Goal: Transaction & Acquisition: Purchase product/service

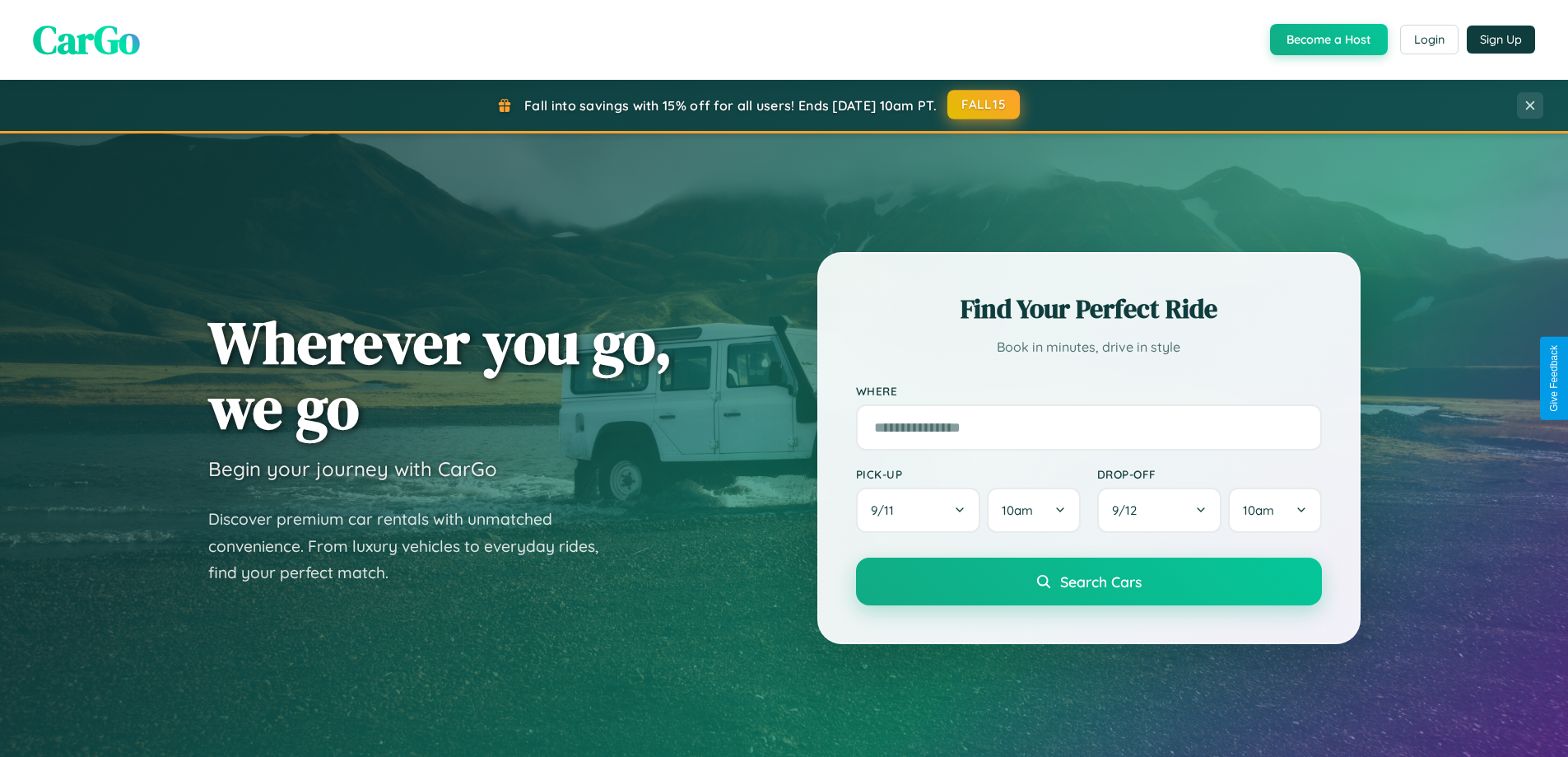
click at [984, 105] on button "FALL15" at bounding box center [983, 105] width 72 height 30
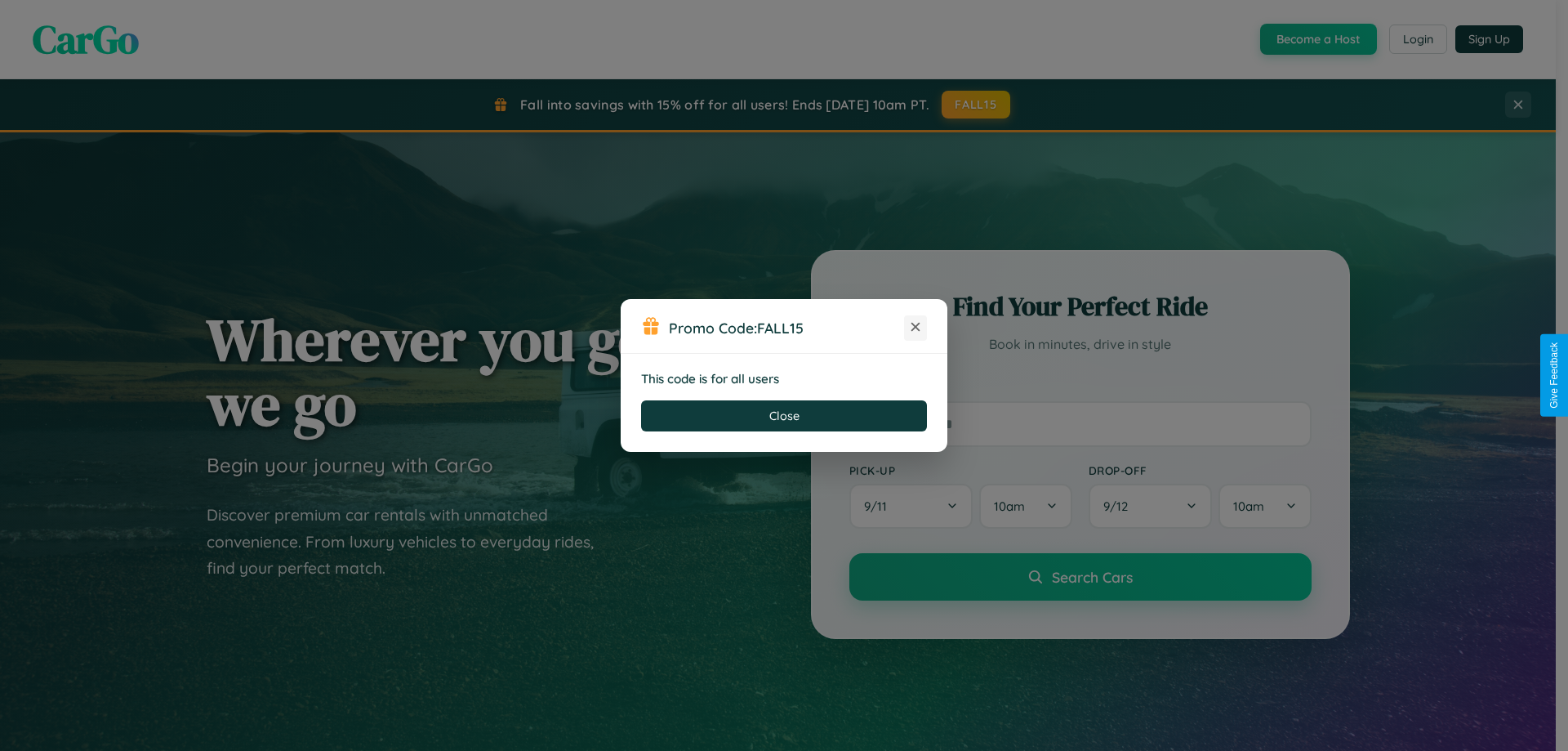
click at [915, 327] on icon at bounding box center [915, 327] width 16 height 16
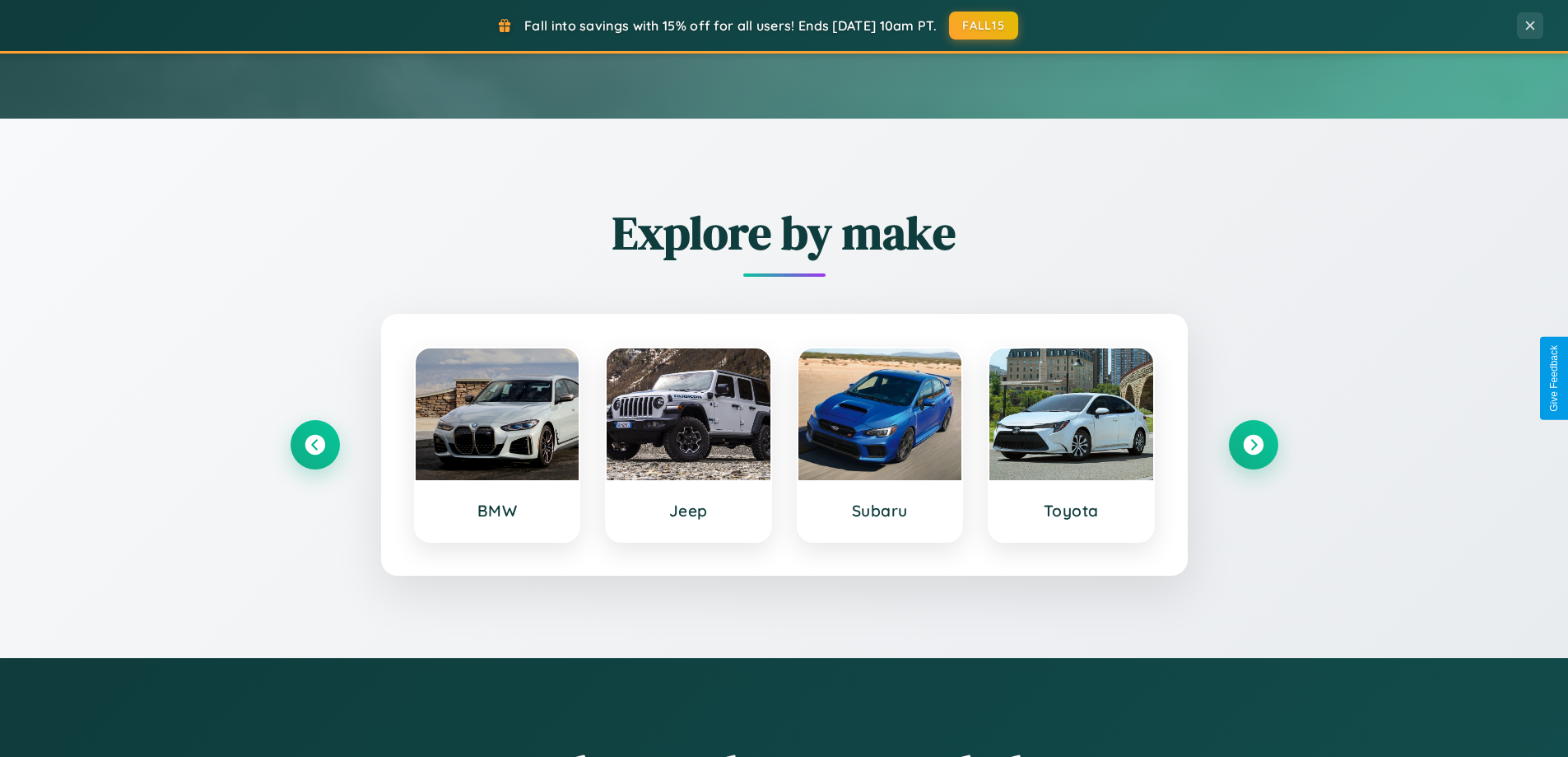
scroll to position [1133, 0]
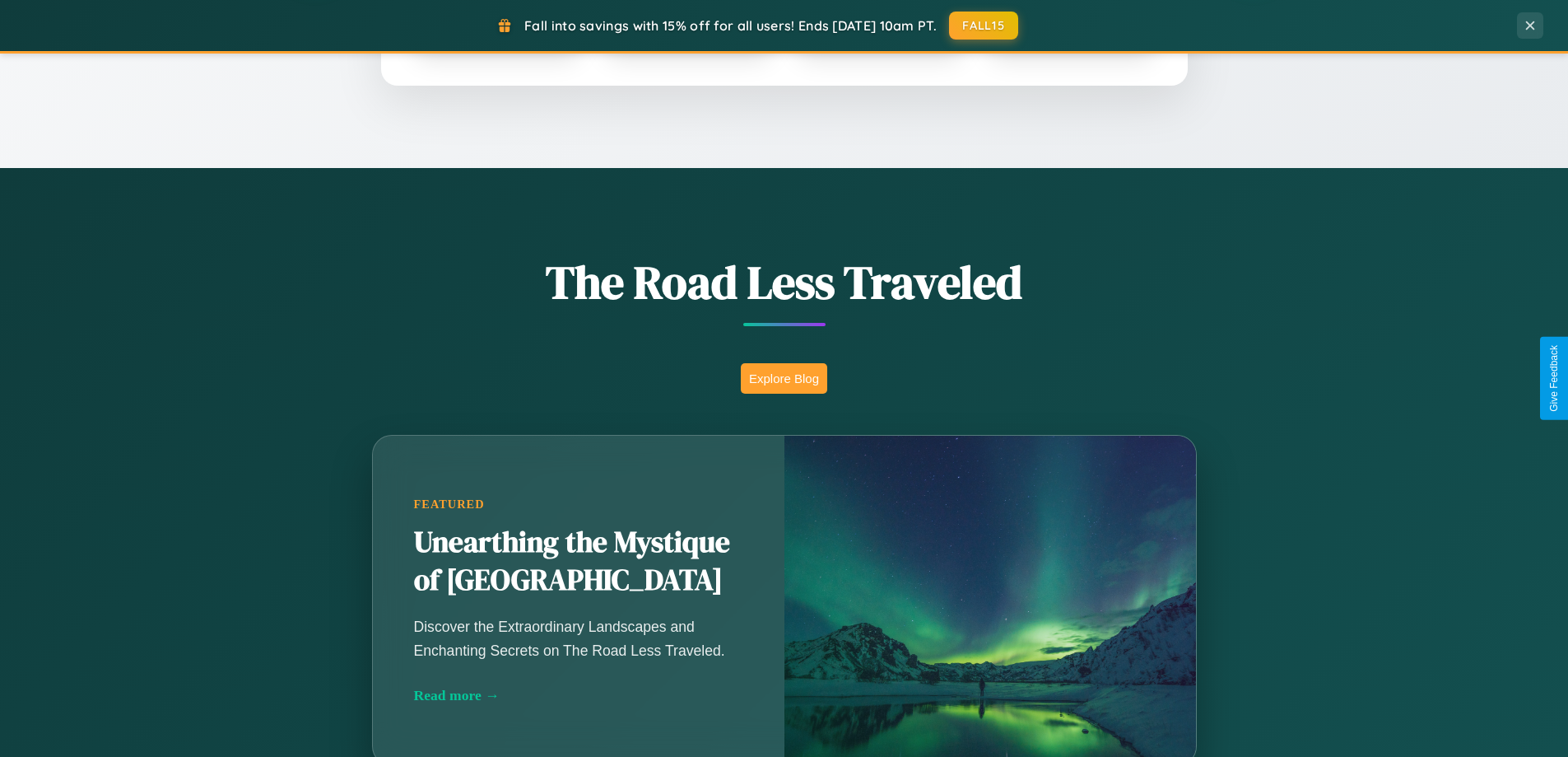
click at [784, 378] on button "Explore Blog" at bounding box center [784, 378] width 86 height 31
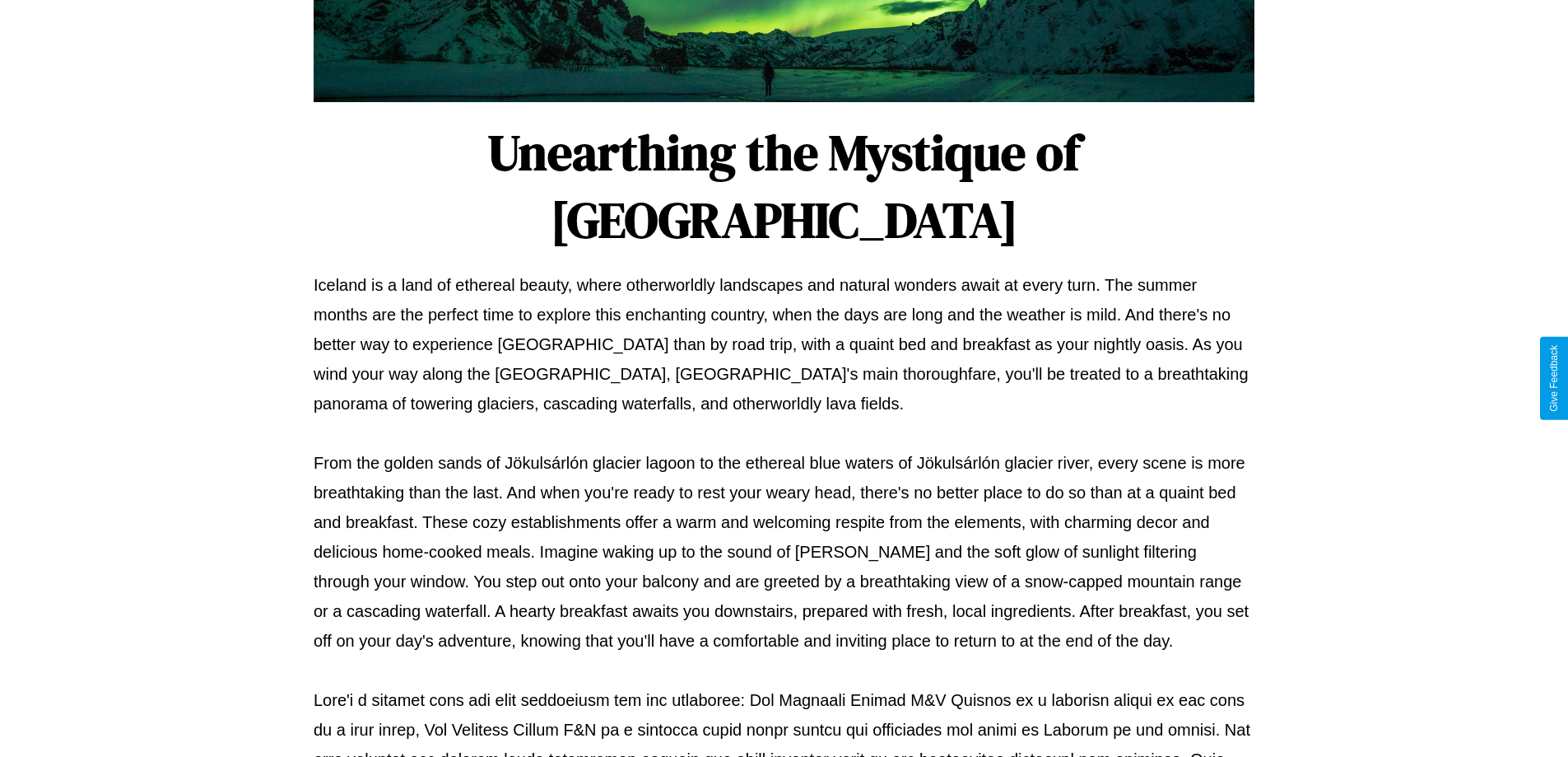
scroll to position [533, 0]
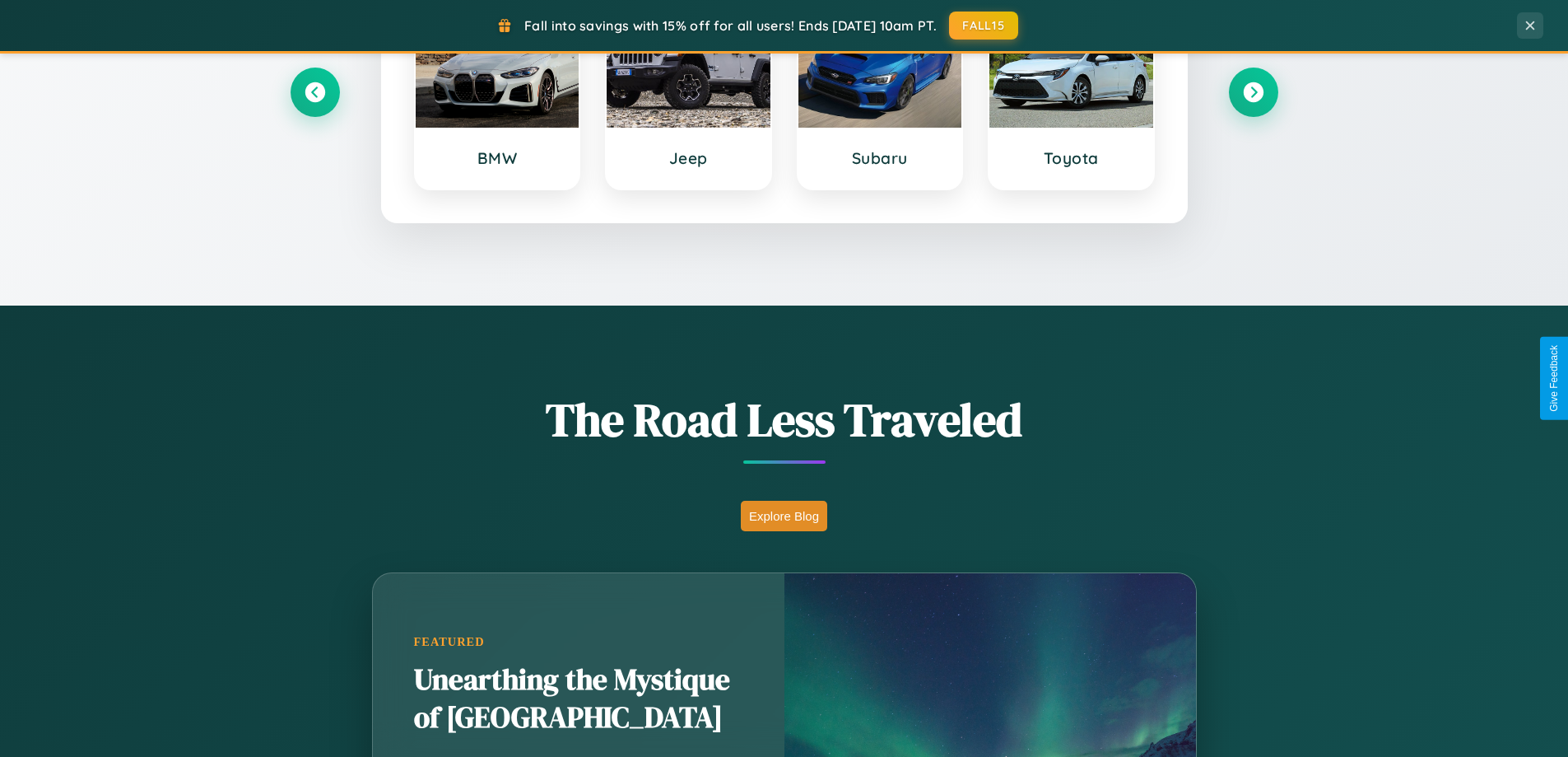
scroll to position [49, 0]
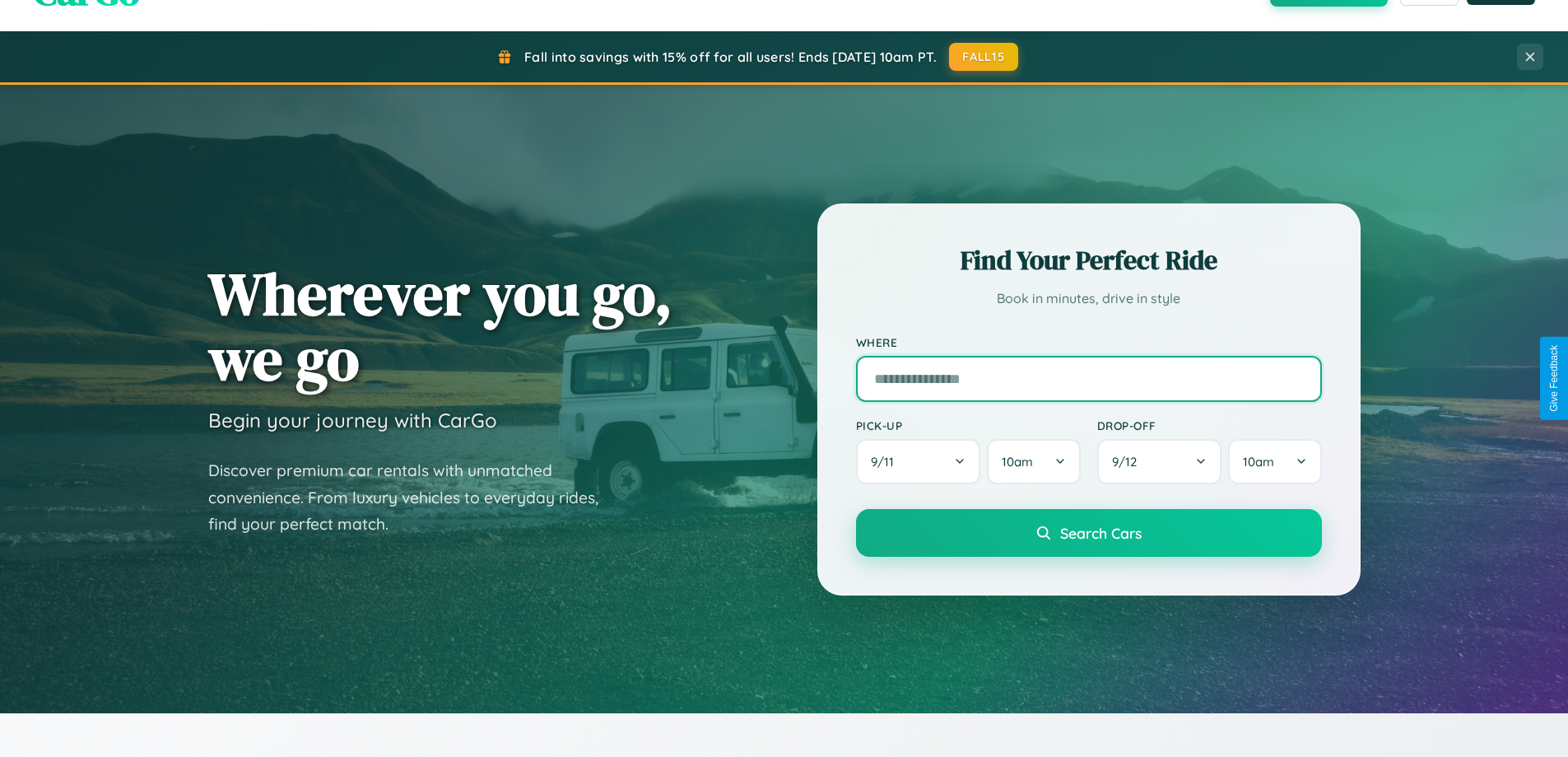
click at [1088, 378] on input "text" at bounding box center [1089, 378] width 466 height 46
type input "*****"
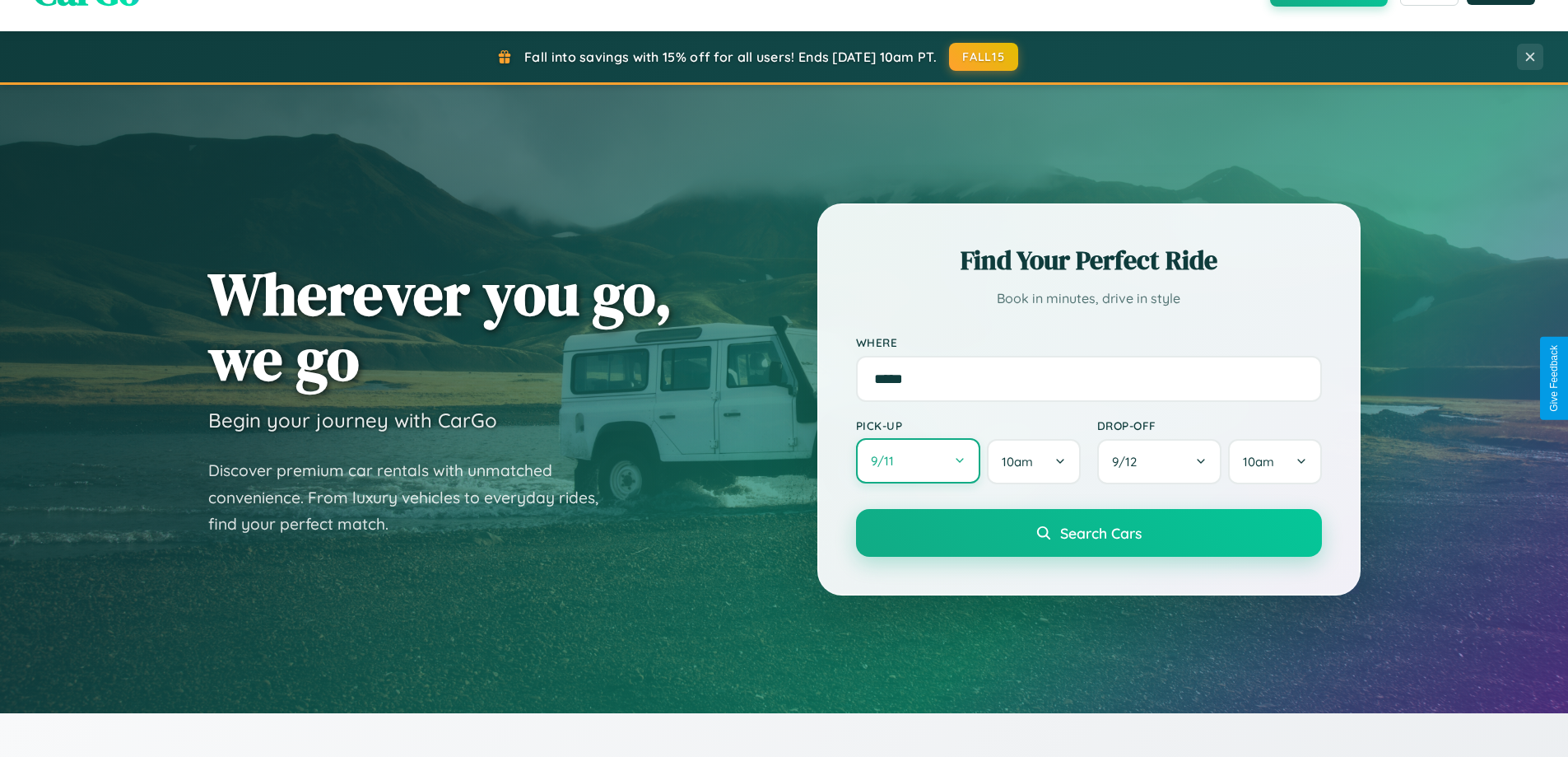
click at [918, 462] on button "9 / 11" at bounding box center [918, 461] width 125 height 45
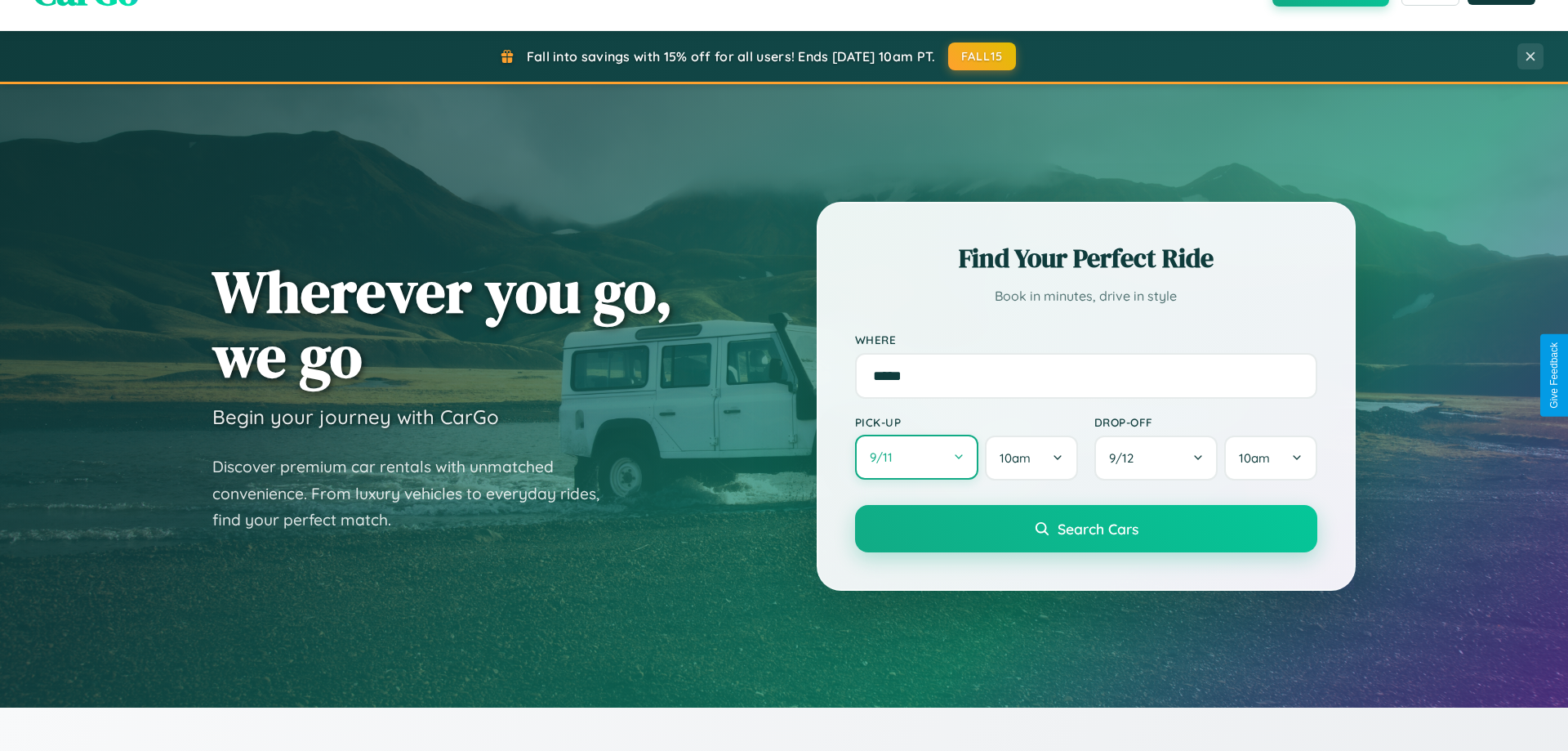
select select "*"
select select "****"
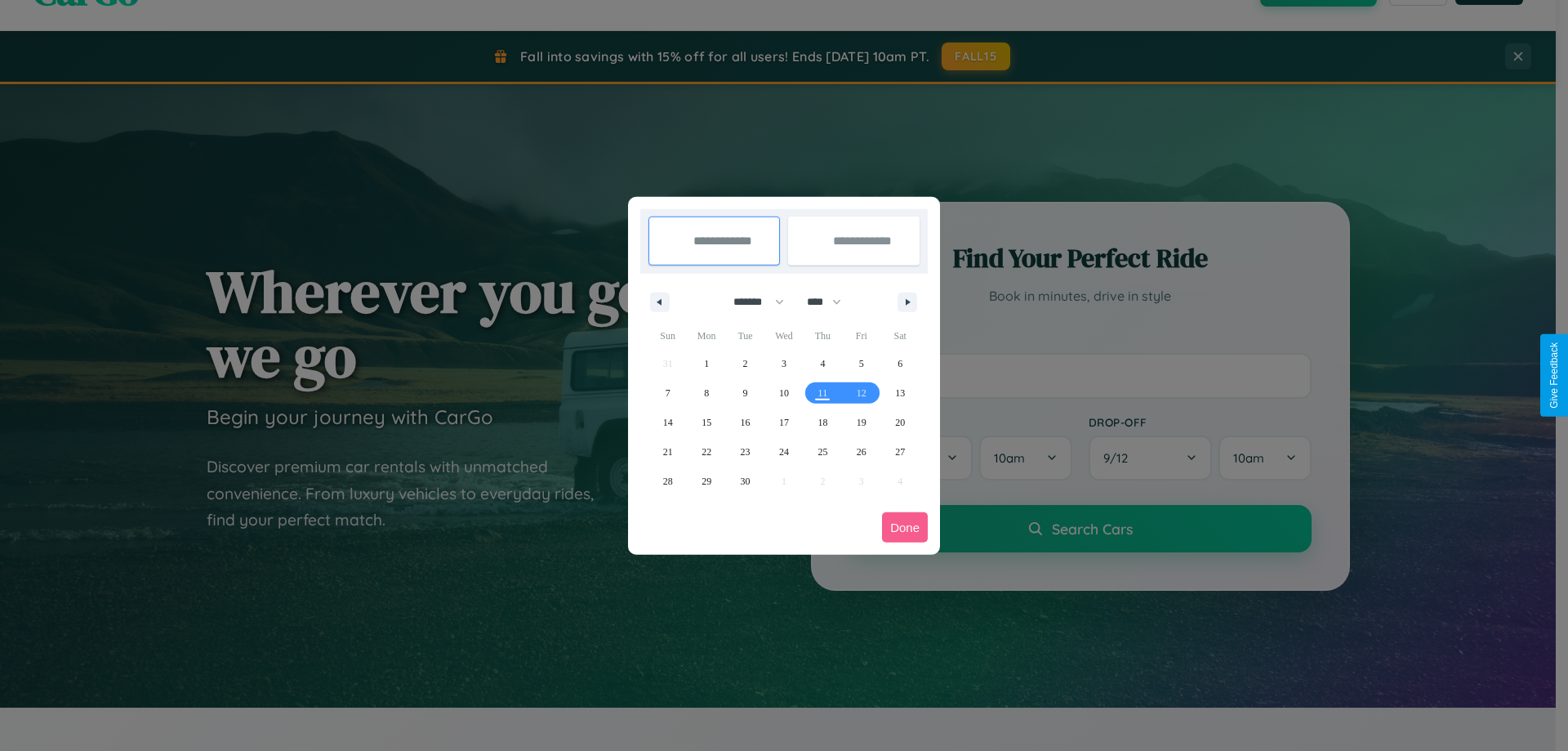
drag, startPoint x: 752, startPoint y: 301, endPoint x: 784, endPoint y: 327, distance: 41.2
click at [752, 301] on select "******* ******** ***** ***** *** **** **** ****** ********* ******* ******** **…" at bounding box center [756, 301] width 69 height 27
select select "*"
click at [823, 422] on span "16" at bounding box center [822, 423] width 10 height 29
type input "**********"
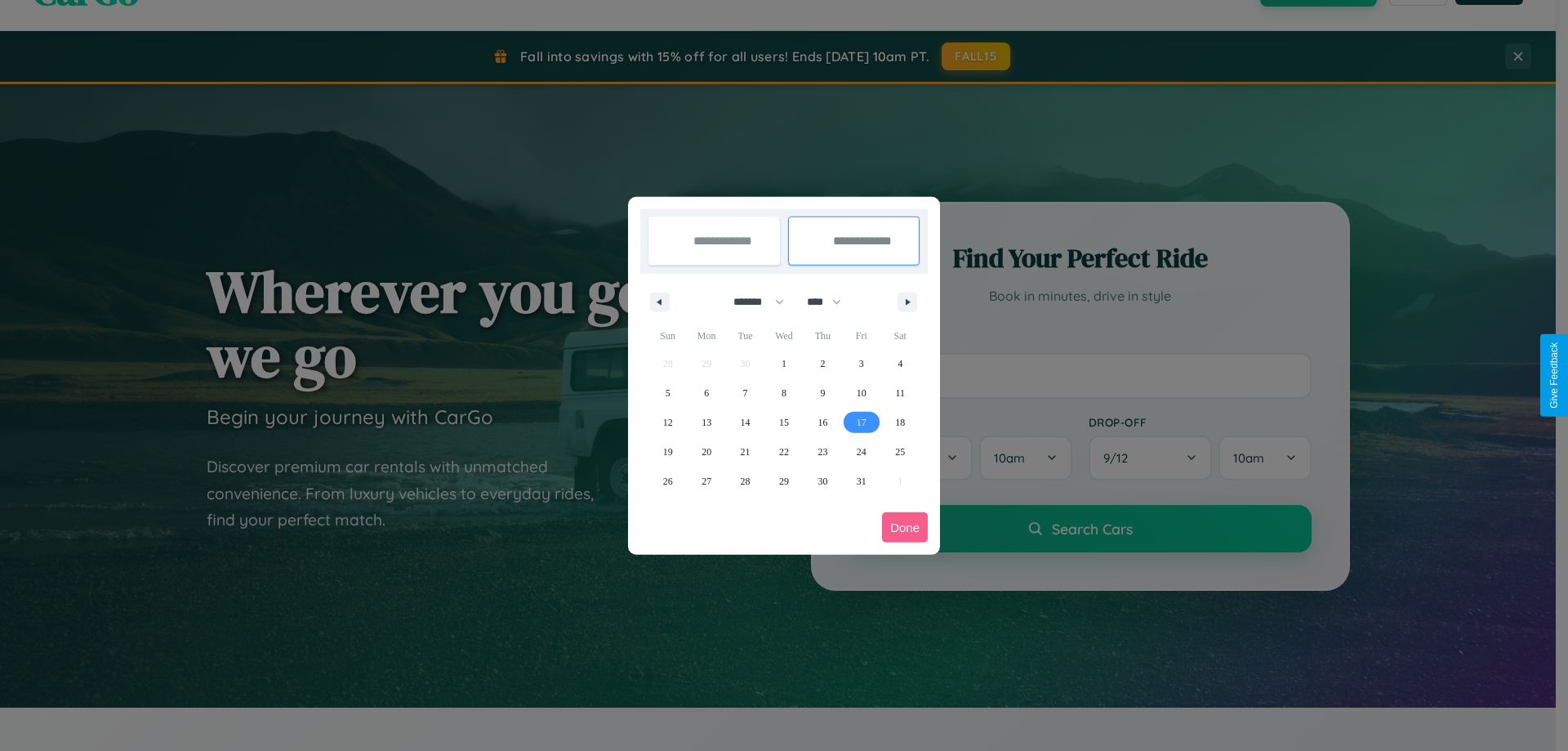
click at [861, 422] on span "17" at bounding box center [861, 423] width 10 height 29
type input "**********"
click at [905, 527] on button "Done" at bounding box center [905, 527] width 46 height 30
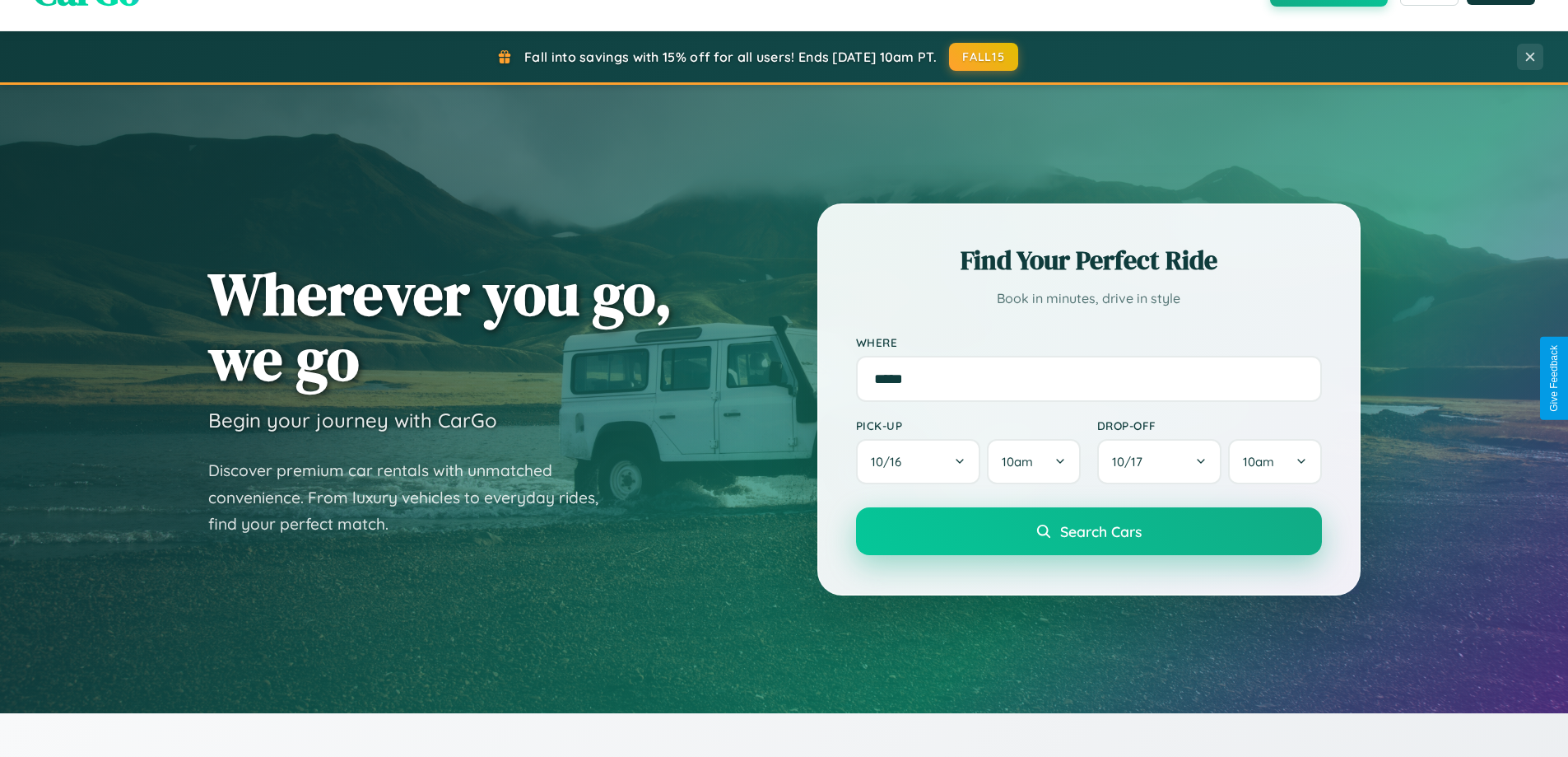
click at [1088, 531] on span "Search Cars" at bounding box center [1100, 531] width 81 height 18
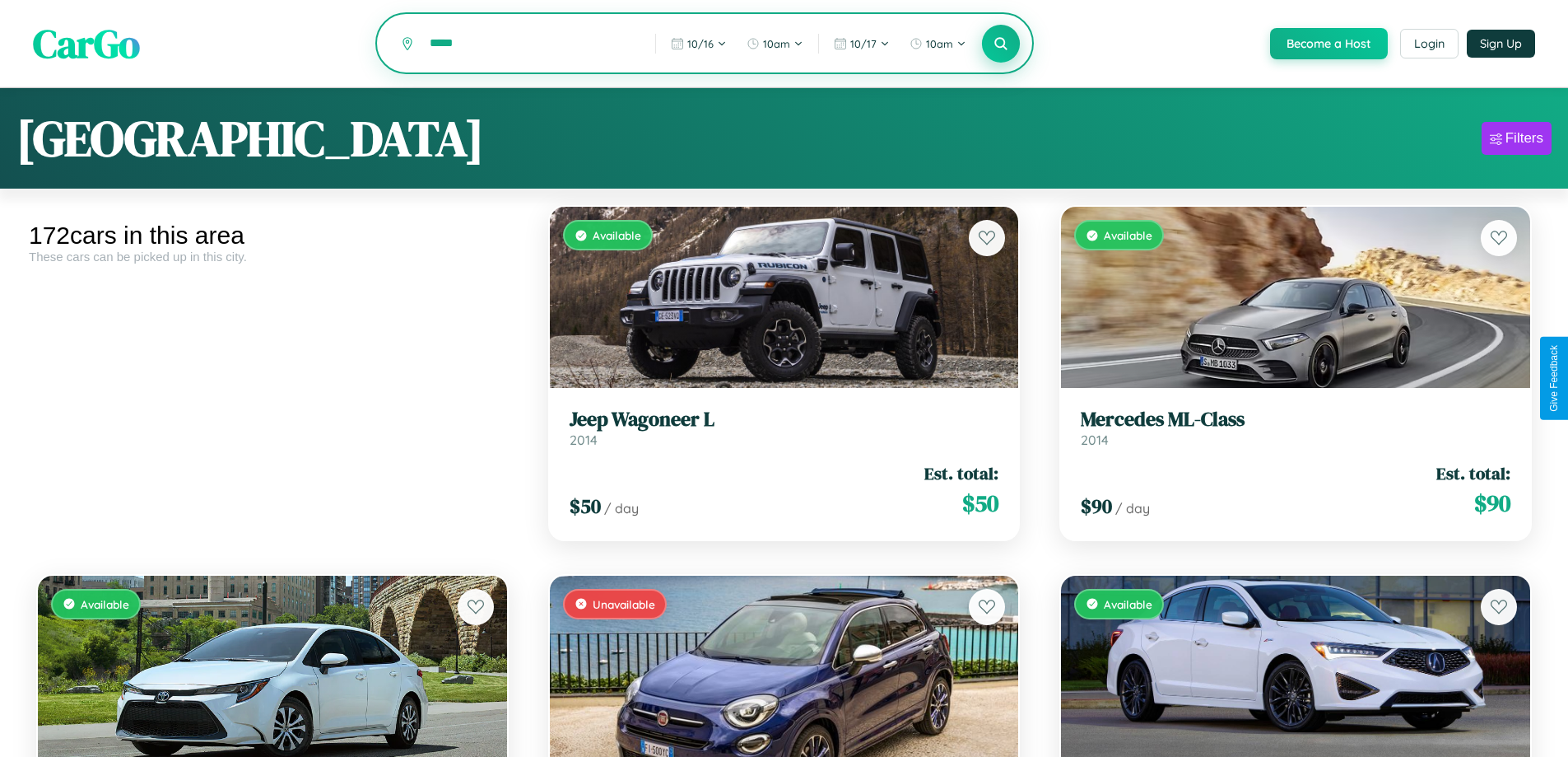
type input "*****"
click at [1000, 45] on icon at bounding box center [1001, 44] width 16 height 16
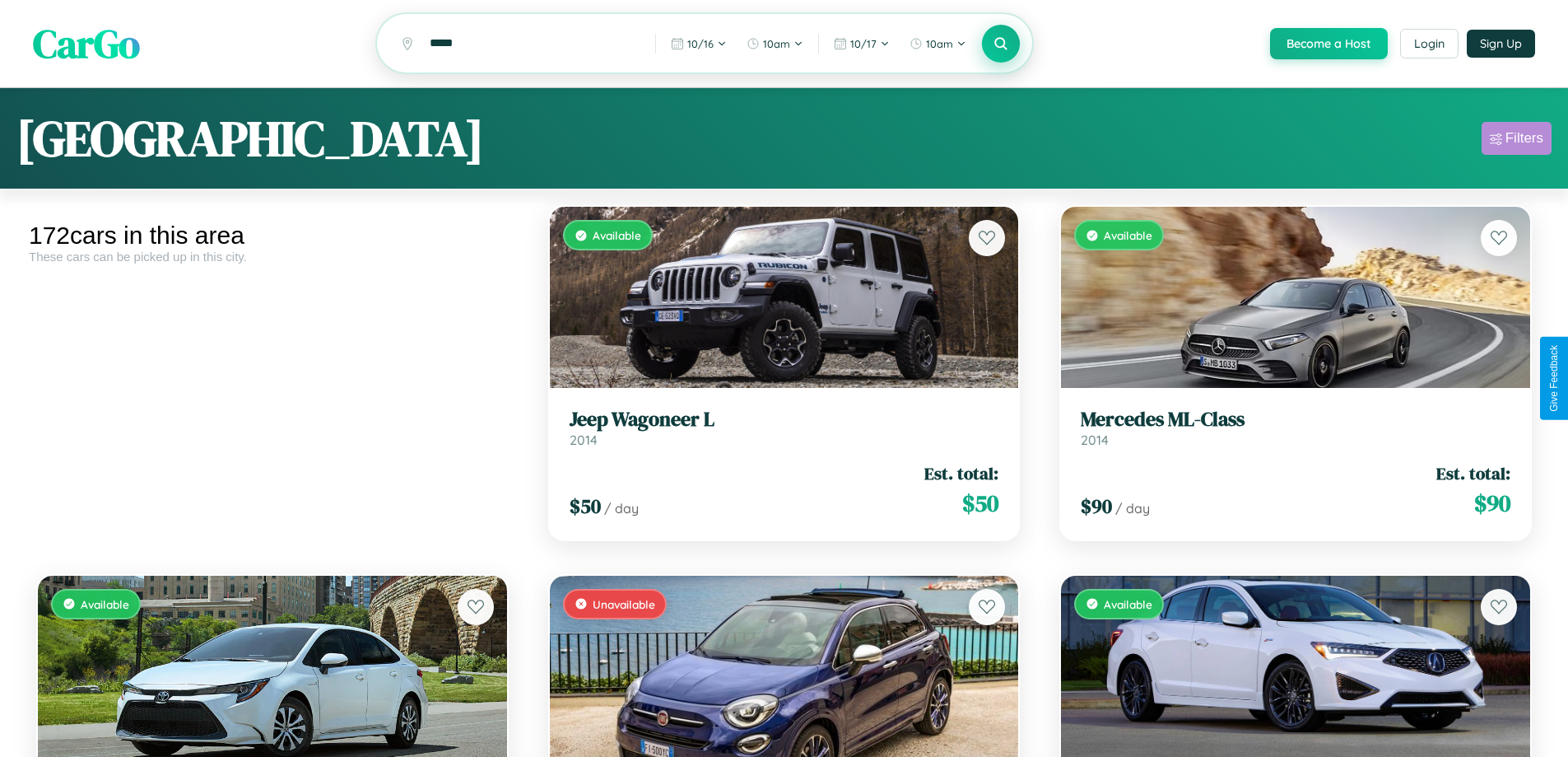
click at [1516, 141] on div "Filters" at bounding box center [1523, 138] width 38 height 17
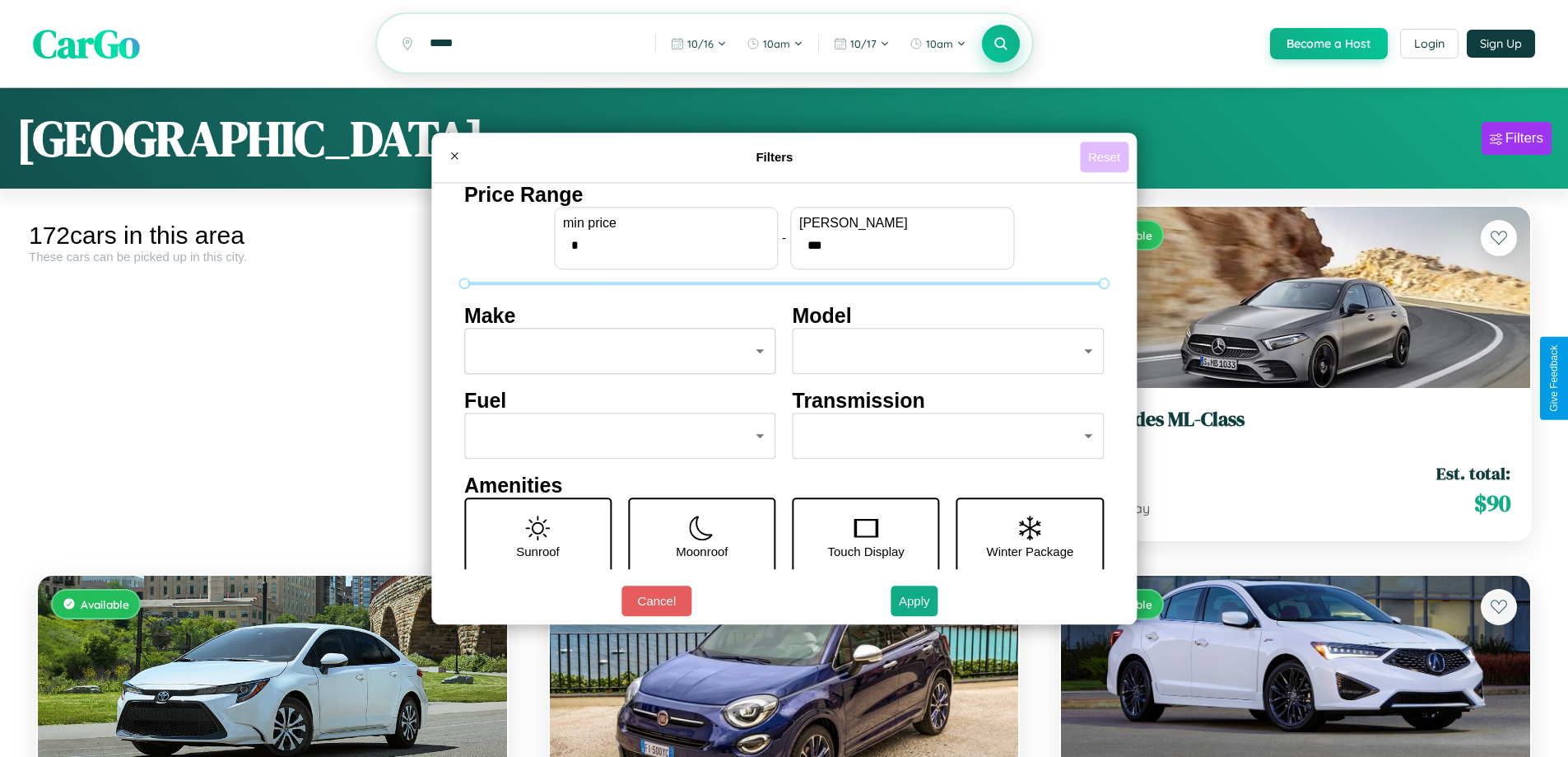
click at [1106, 156] on button "Reset" at bounding box center [1104, 156] width 49 height 31
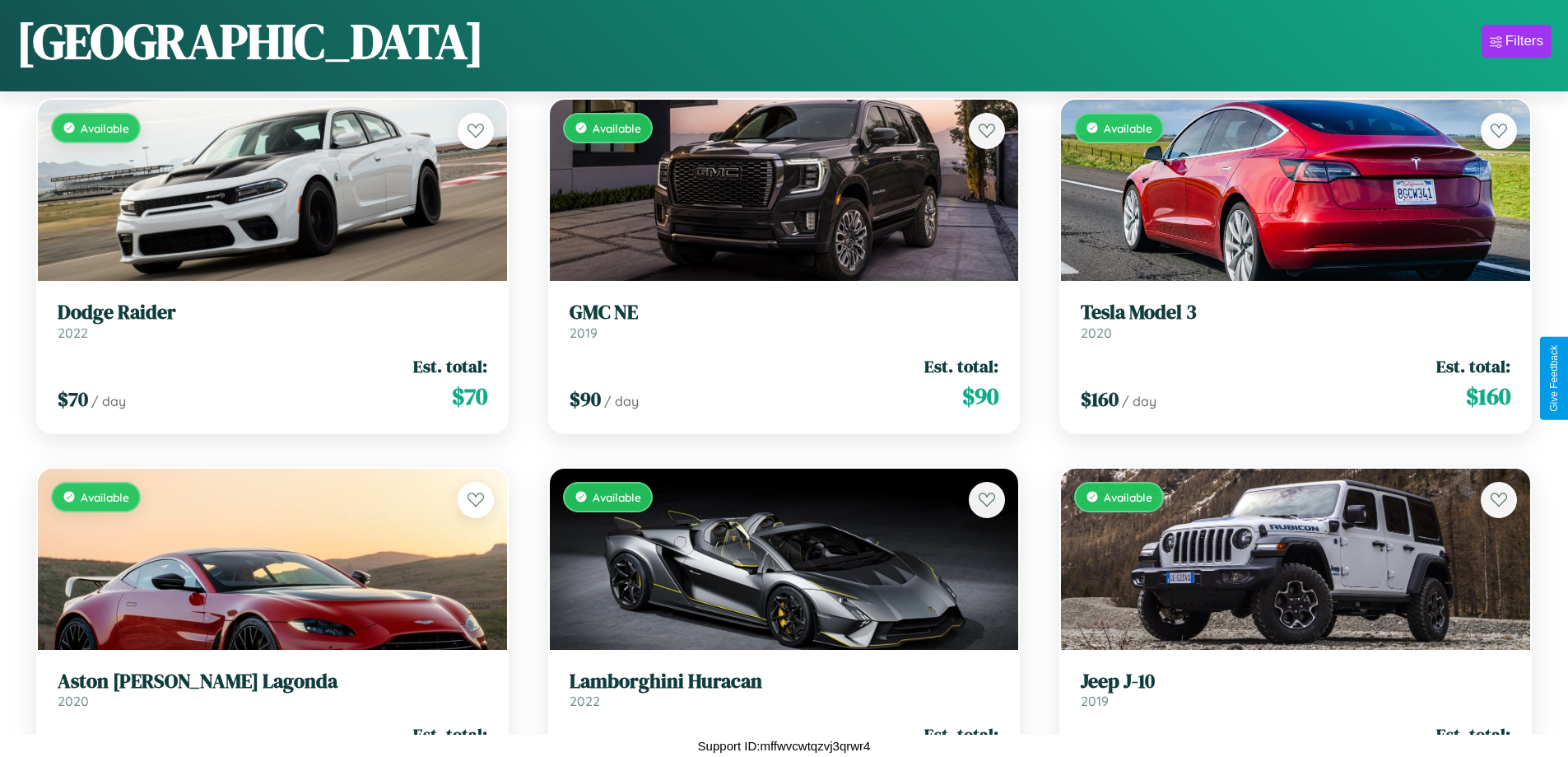
scroll to position [10925, 0]
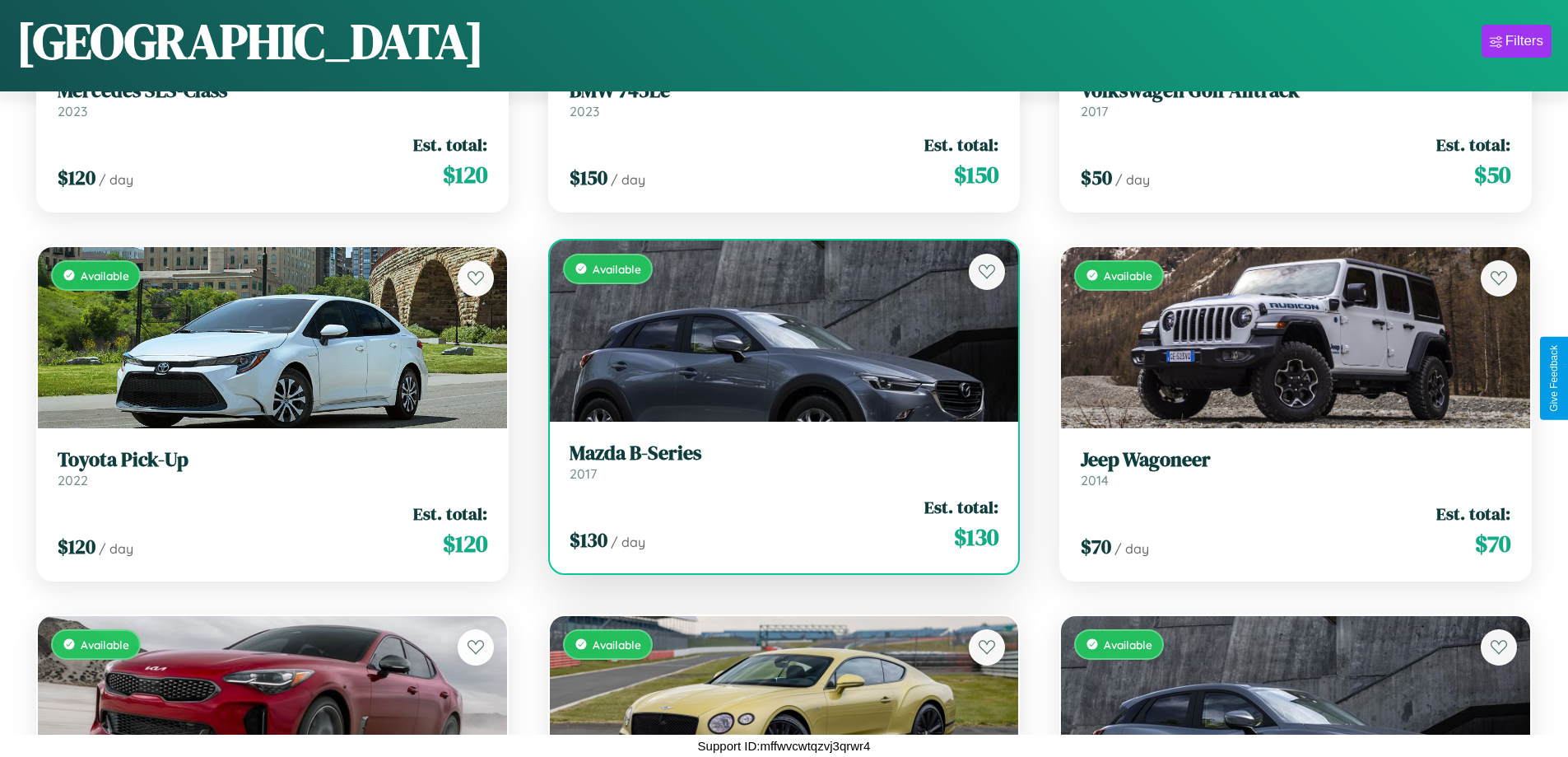
click at [777, 465] on h3 "Mazda B-Series" at bounding box center [784, 453] width 429 height 24
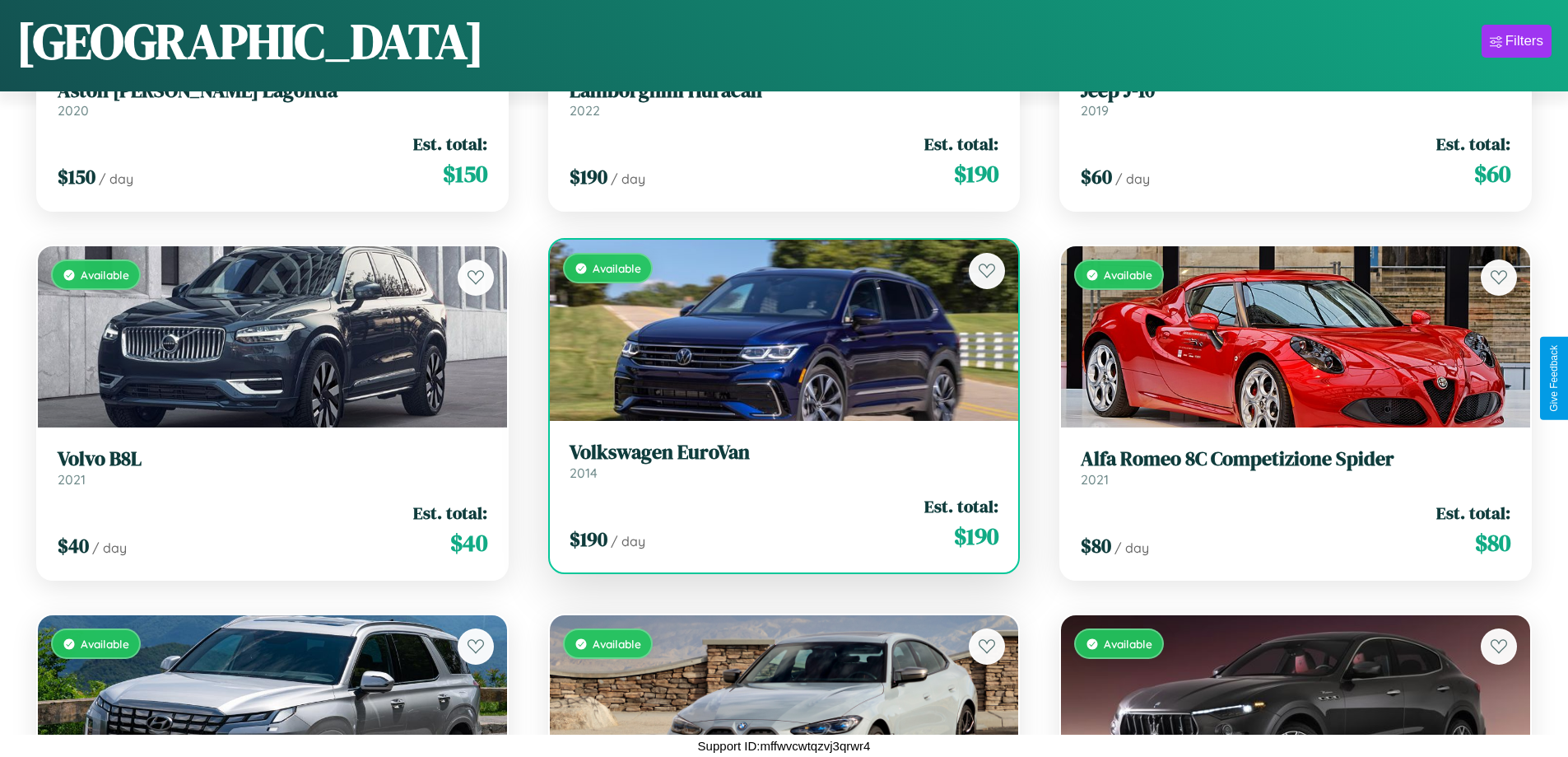
click at [777, 460] on h3 "Volkswagen EuroVan" at bounding box center [784, 452] width 429 height 24
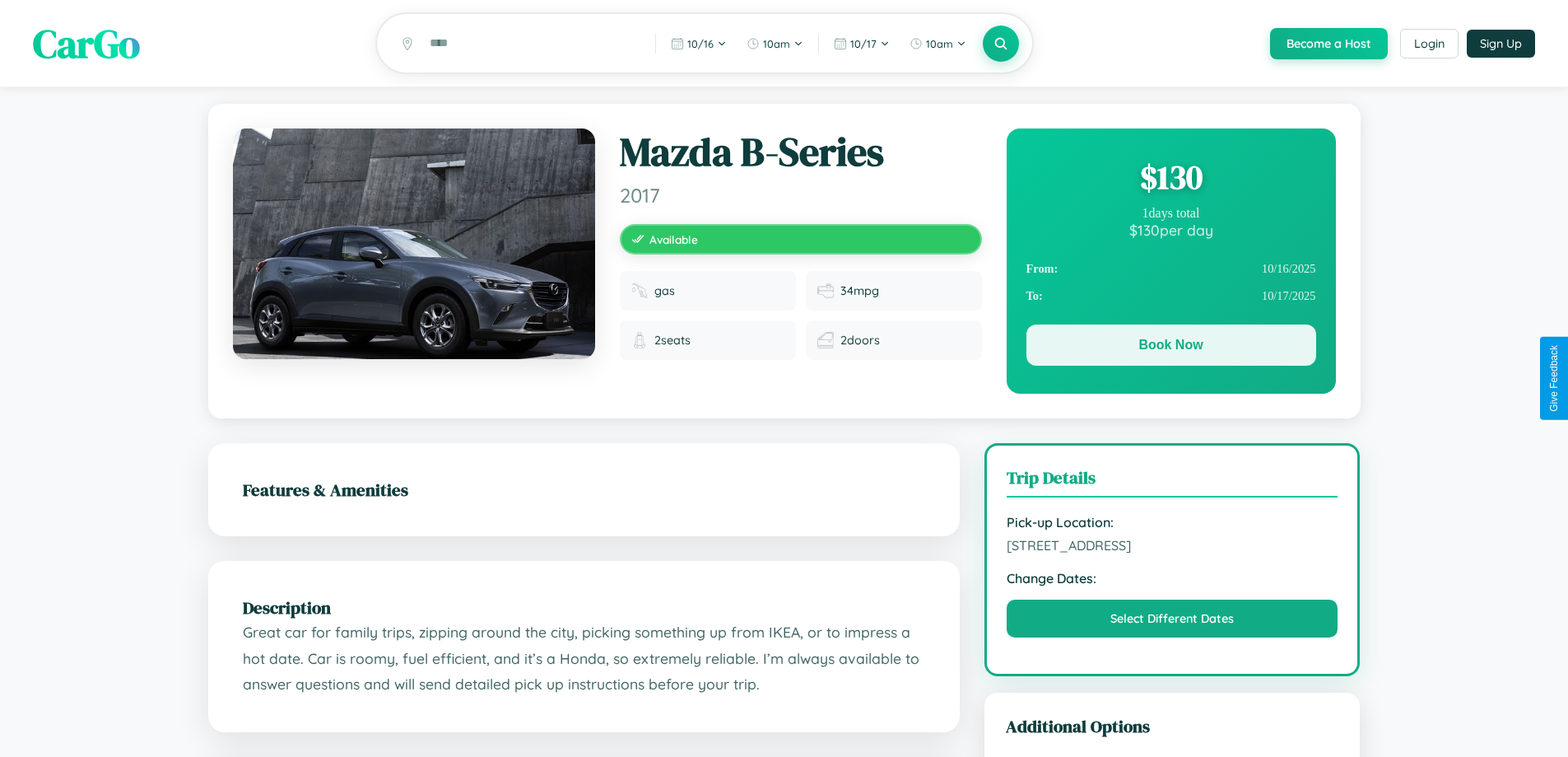
click at [1170, 348] on button "Book Now" at bounding box center [1171, 345] width 290 height 41
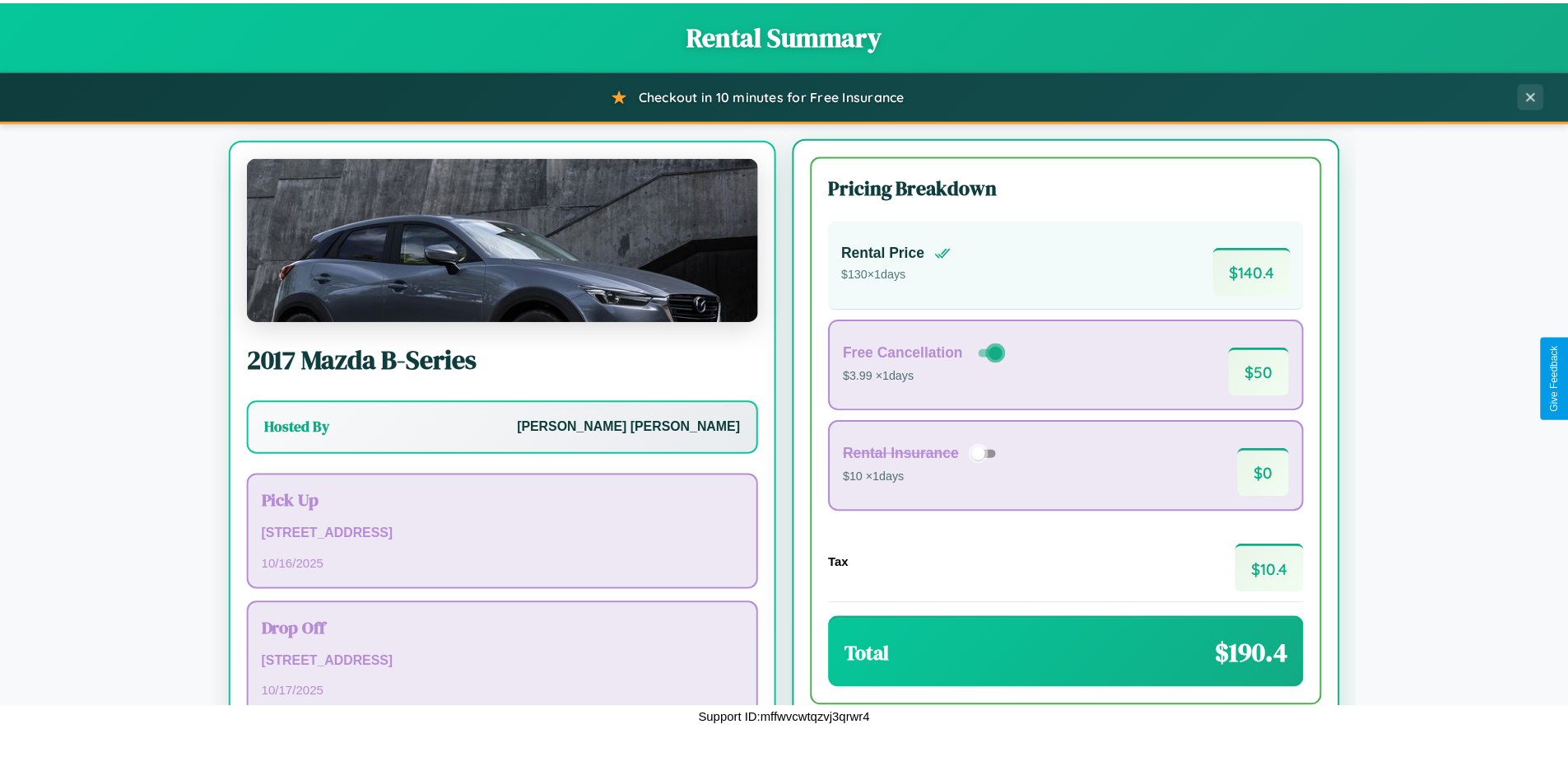
scroll to position [77, 0]
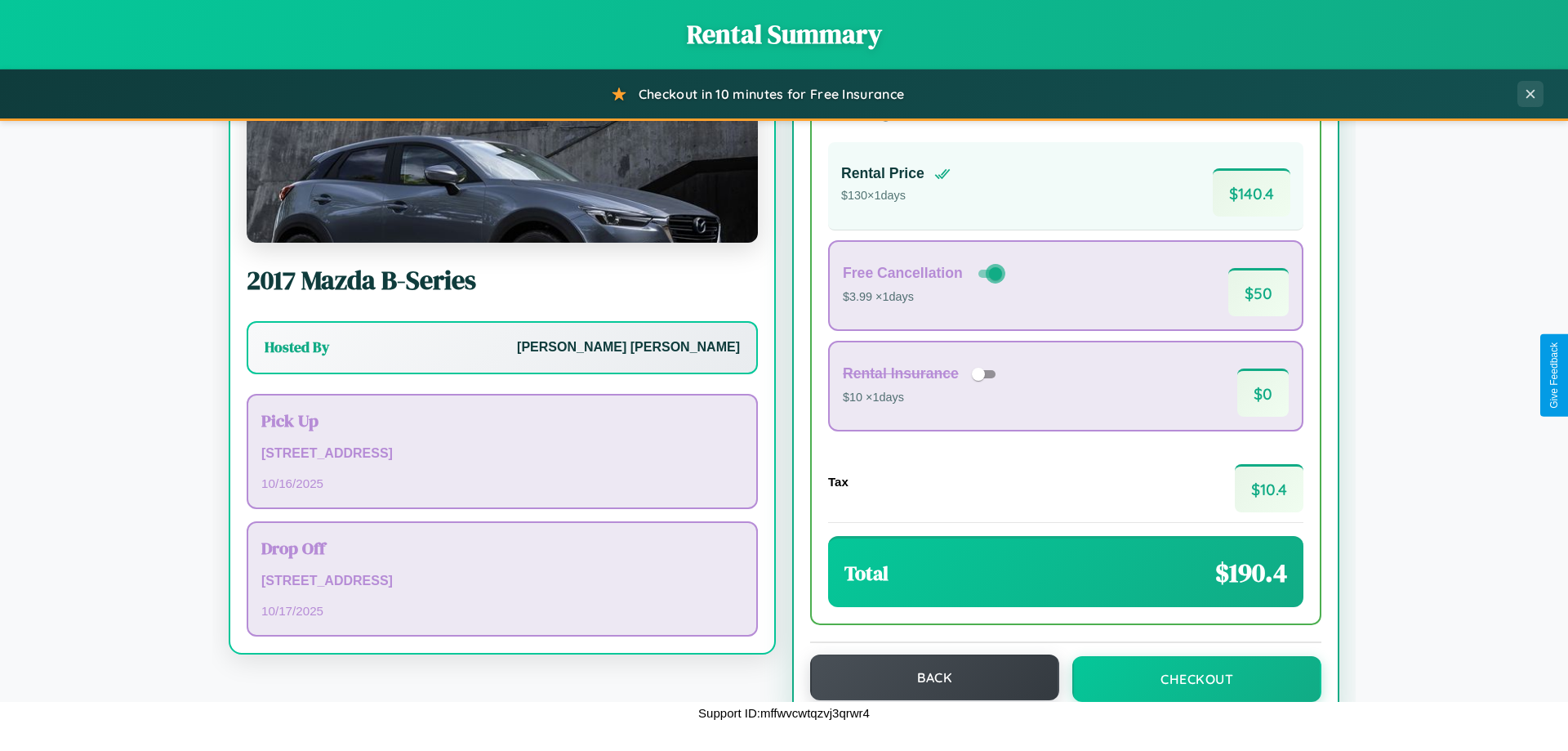
click at [926, 677] on button "Back" at bounding box center [935, 677] width 249 height 46
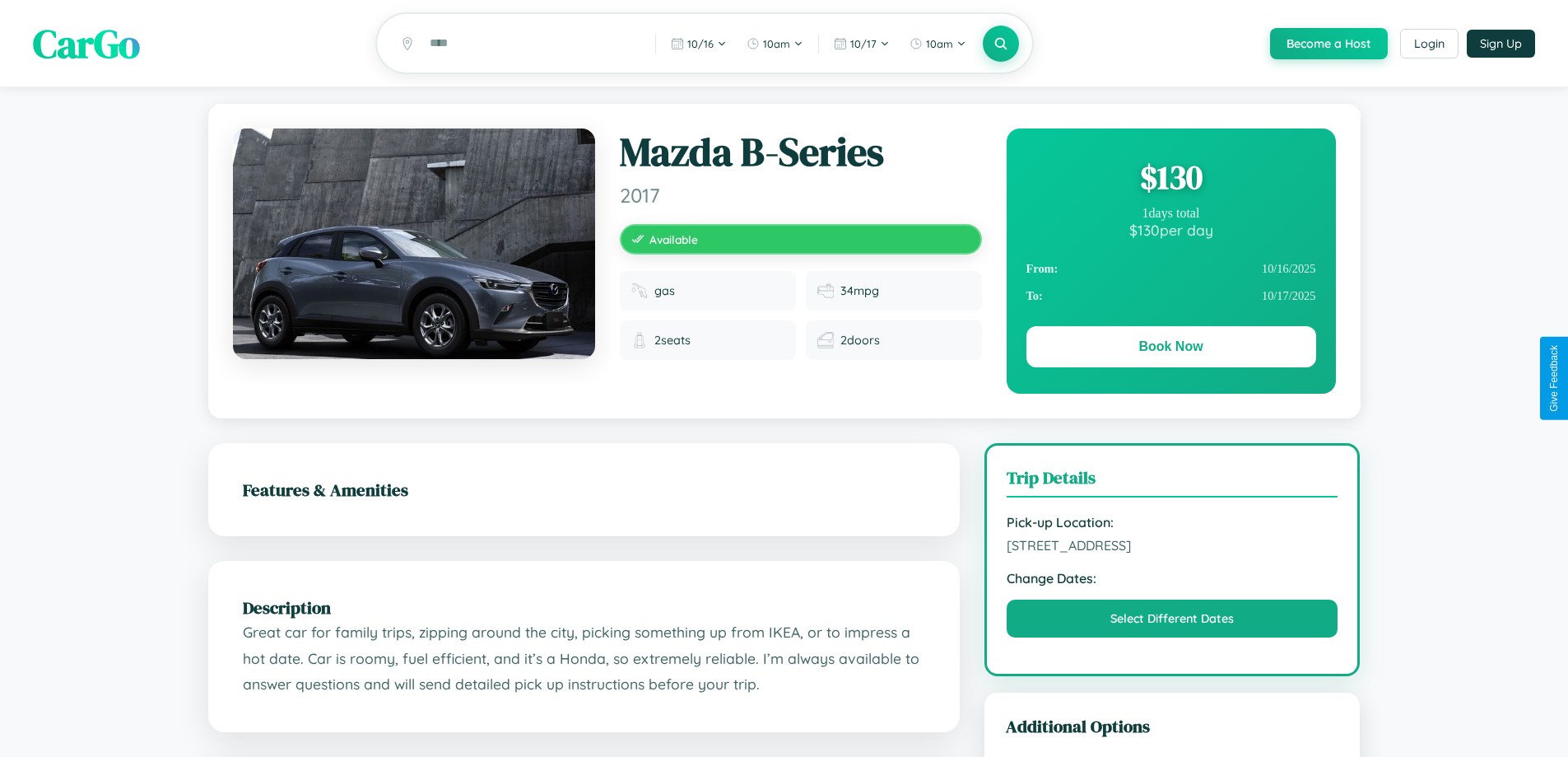
scroll to position [541, 0]
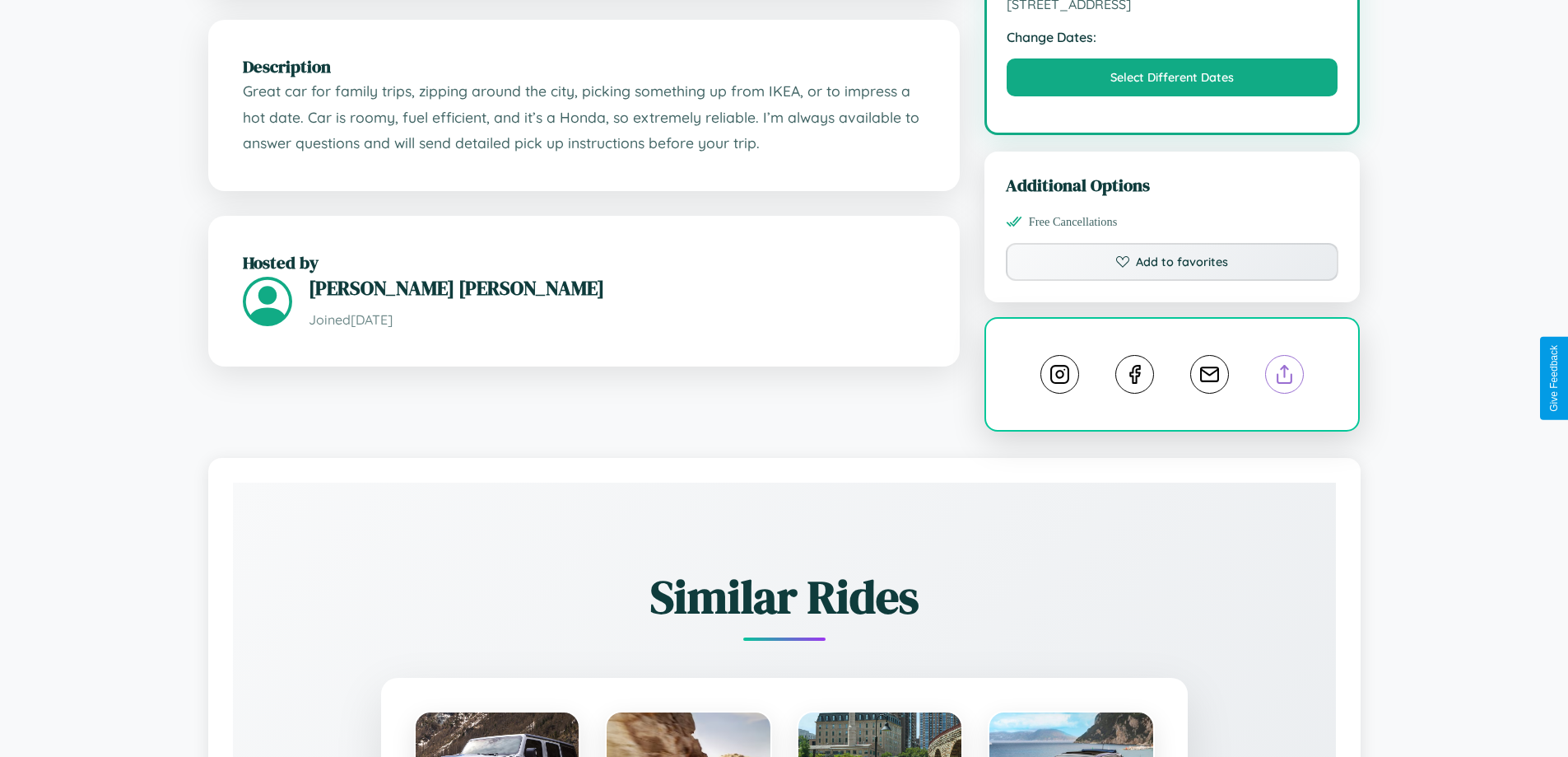
click at [1284, 377] on line at bounding box center [1284, 371] width 0 height 11
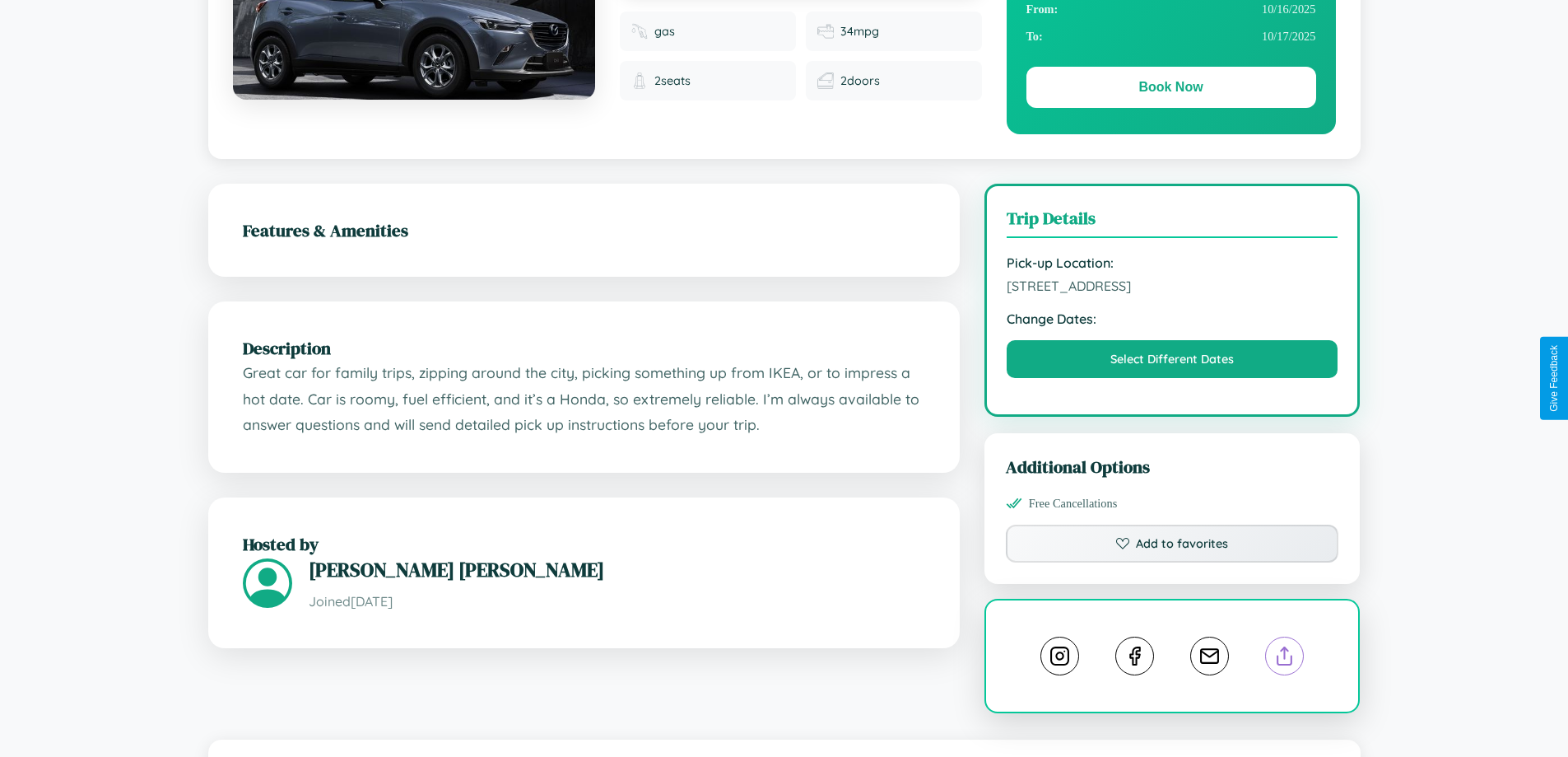
scroll to position [169, 0]
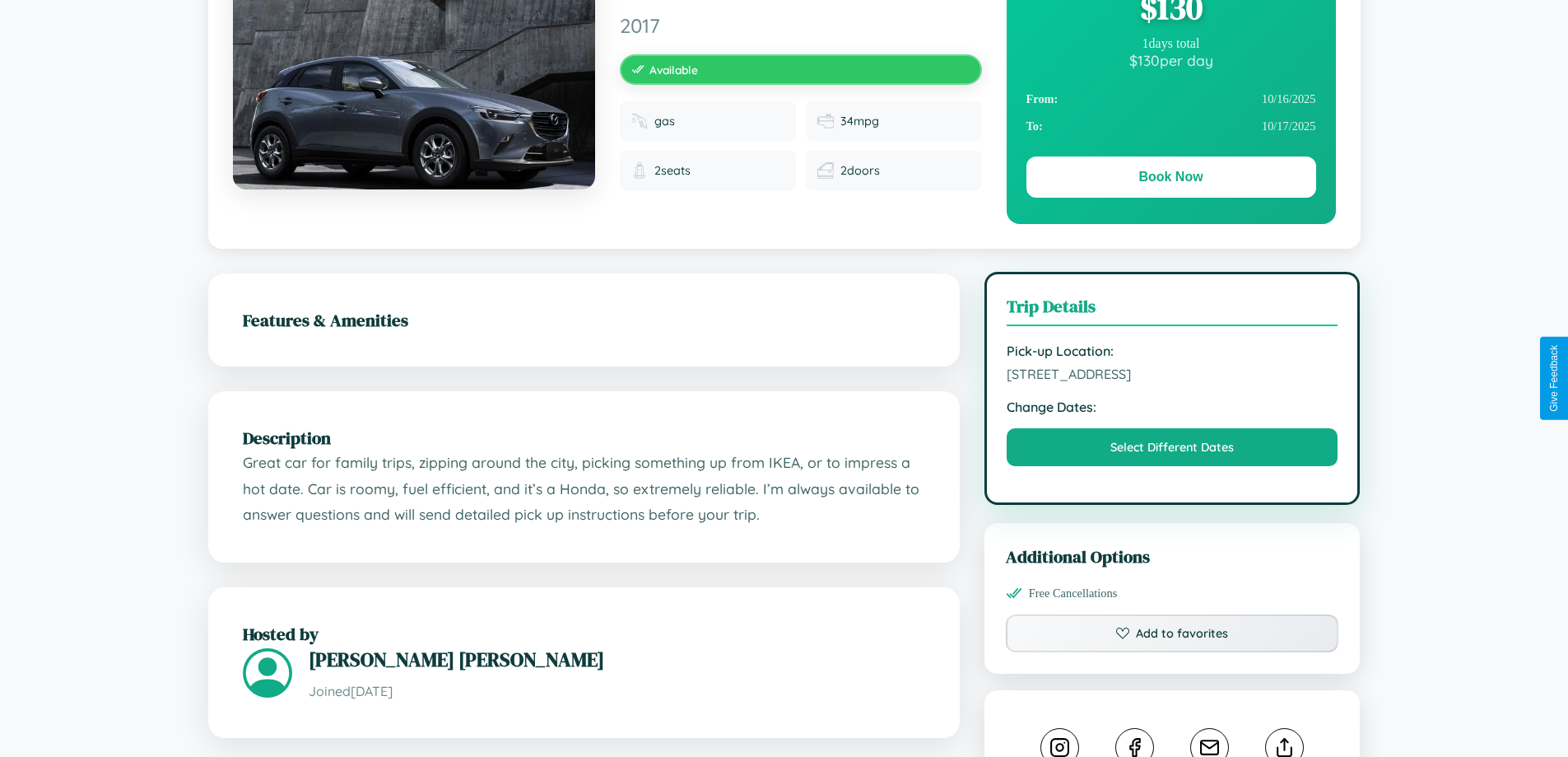
click at [1172, 376] on span "3178 Liberty Street Paris 48944 France" at bounding box center [1172, 374] width 332 height 17
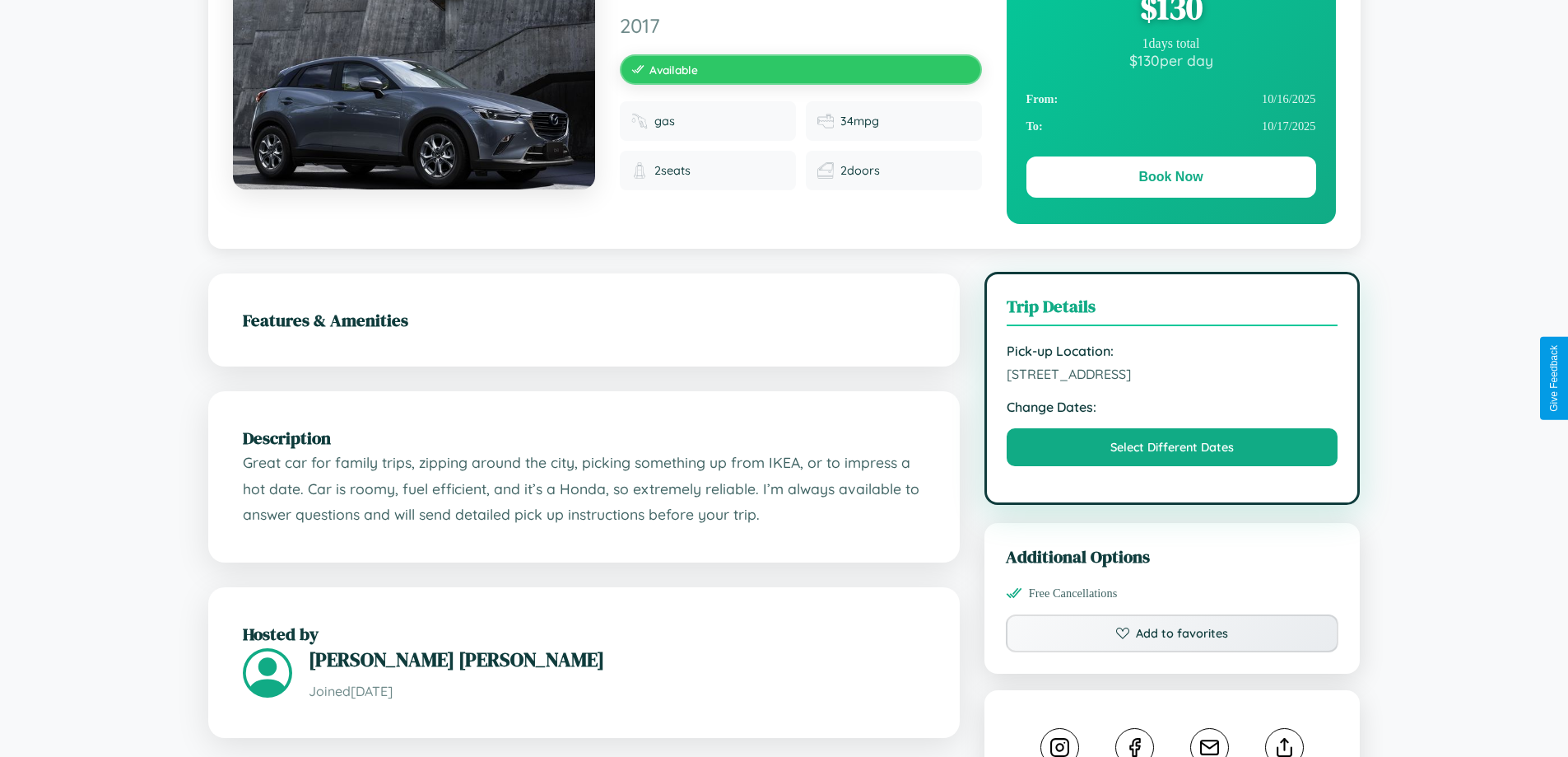
click at [1172, 376] on span "3178 Liberty Street Paris 48944 France" at bounding box center [1172, 374] width 332 height 17
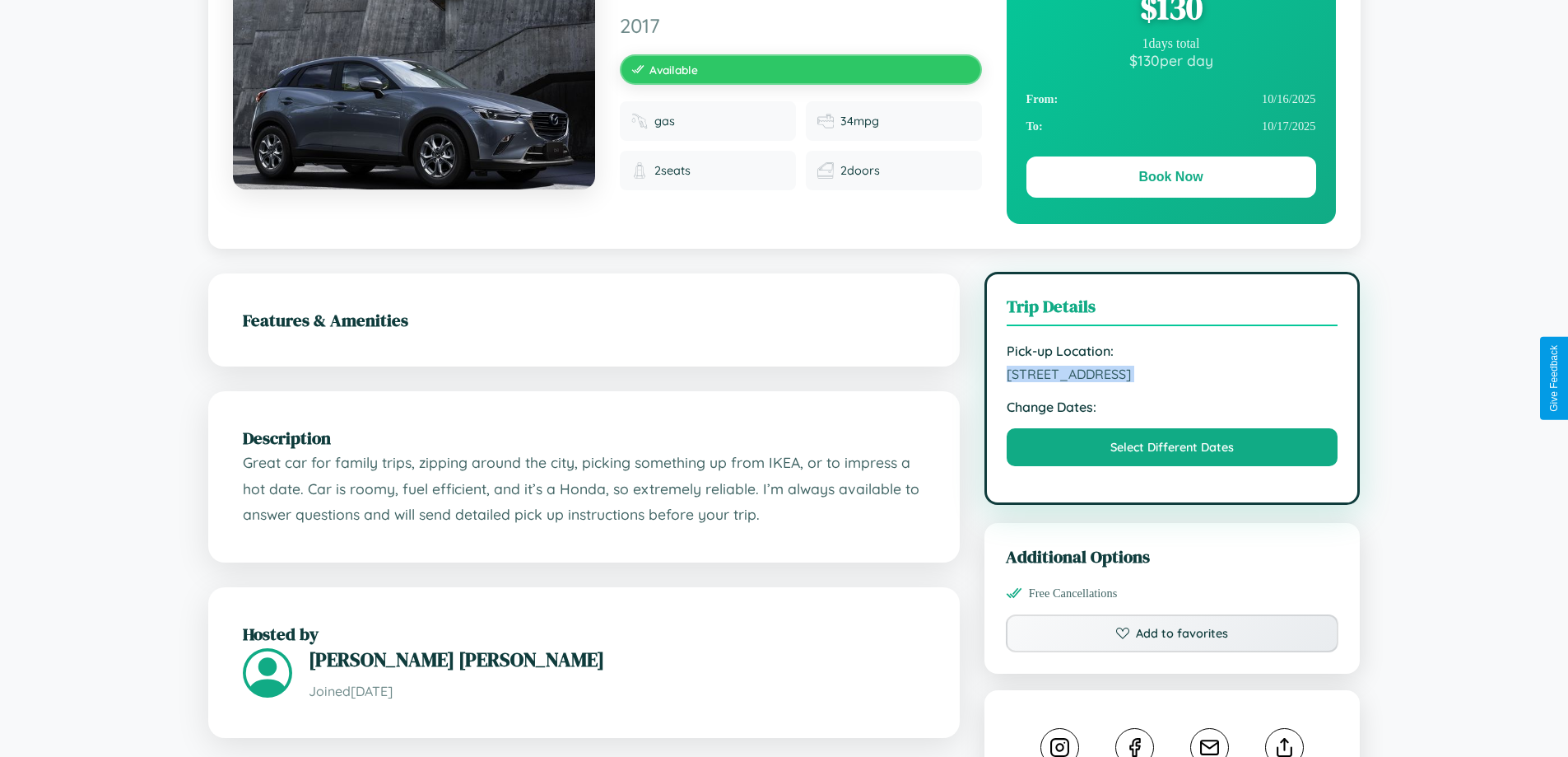
click at [1172, 376] on span "3178 Liberty Street Paris 48944 France" at bounding box center [1172, 374] width 332 height 17
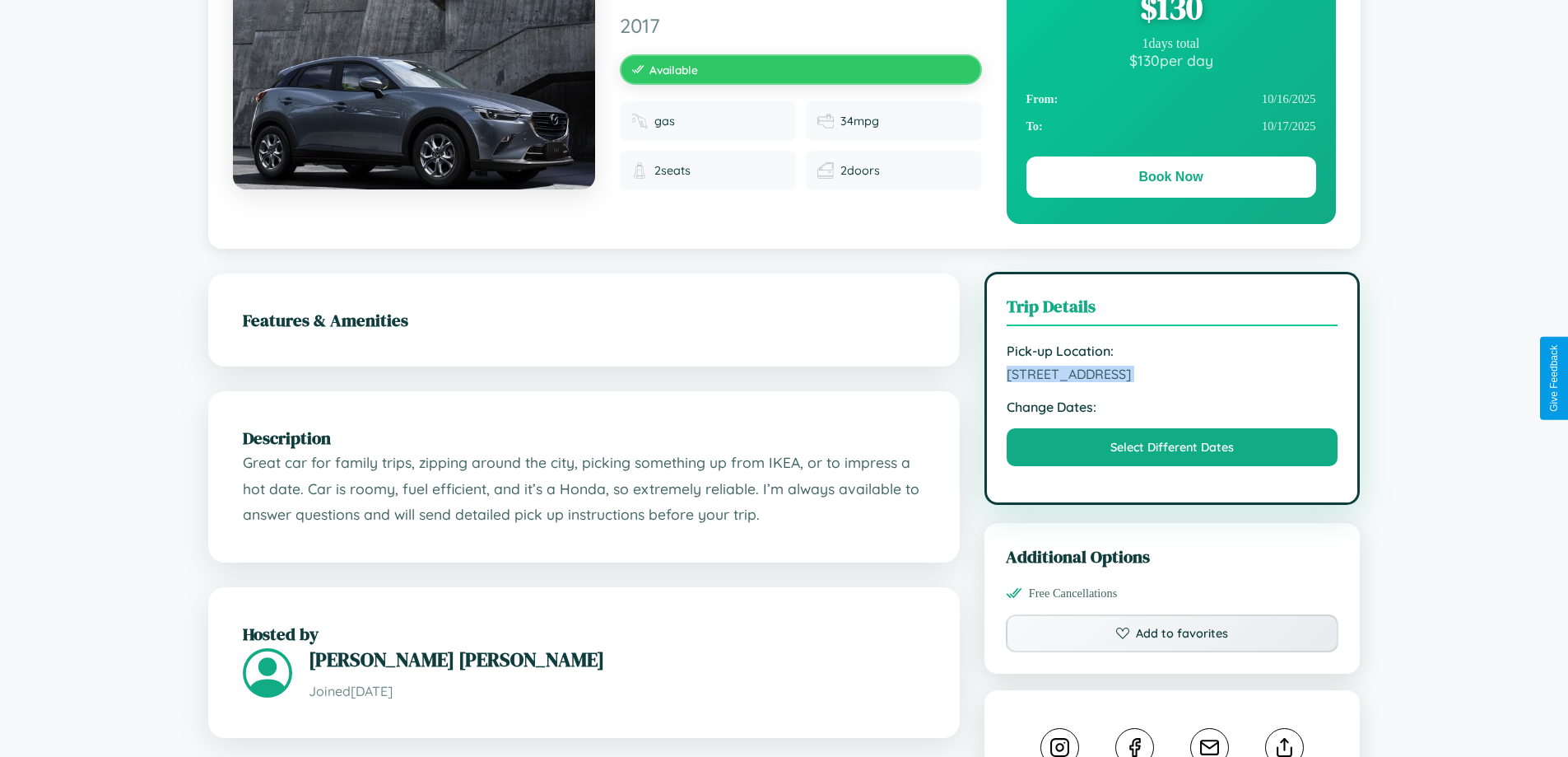
click at [1172, 376] on span "3178 Liberty Street Paris 48944 France" at bounding box center [1172, 374] width 332 height 17
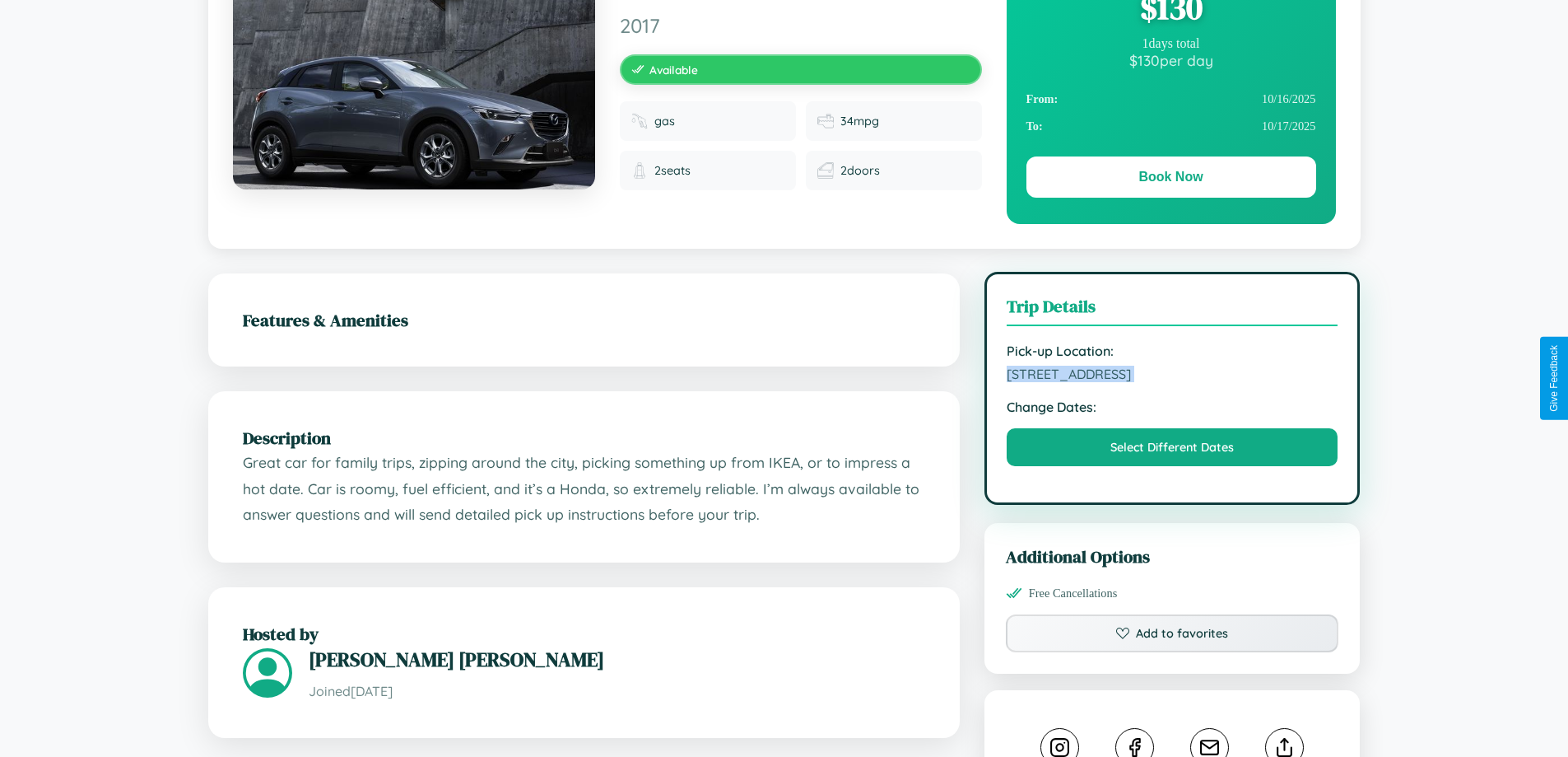
click at [1172, 376] on span "3178 Liberty Street Paris 48944 France" at bounding box center [1172, 374] width 332 height 17
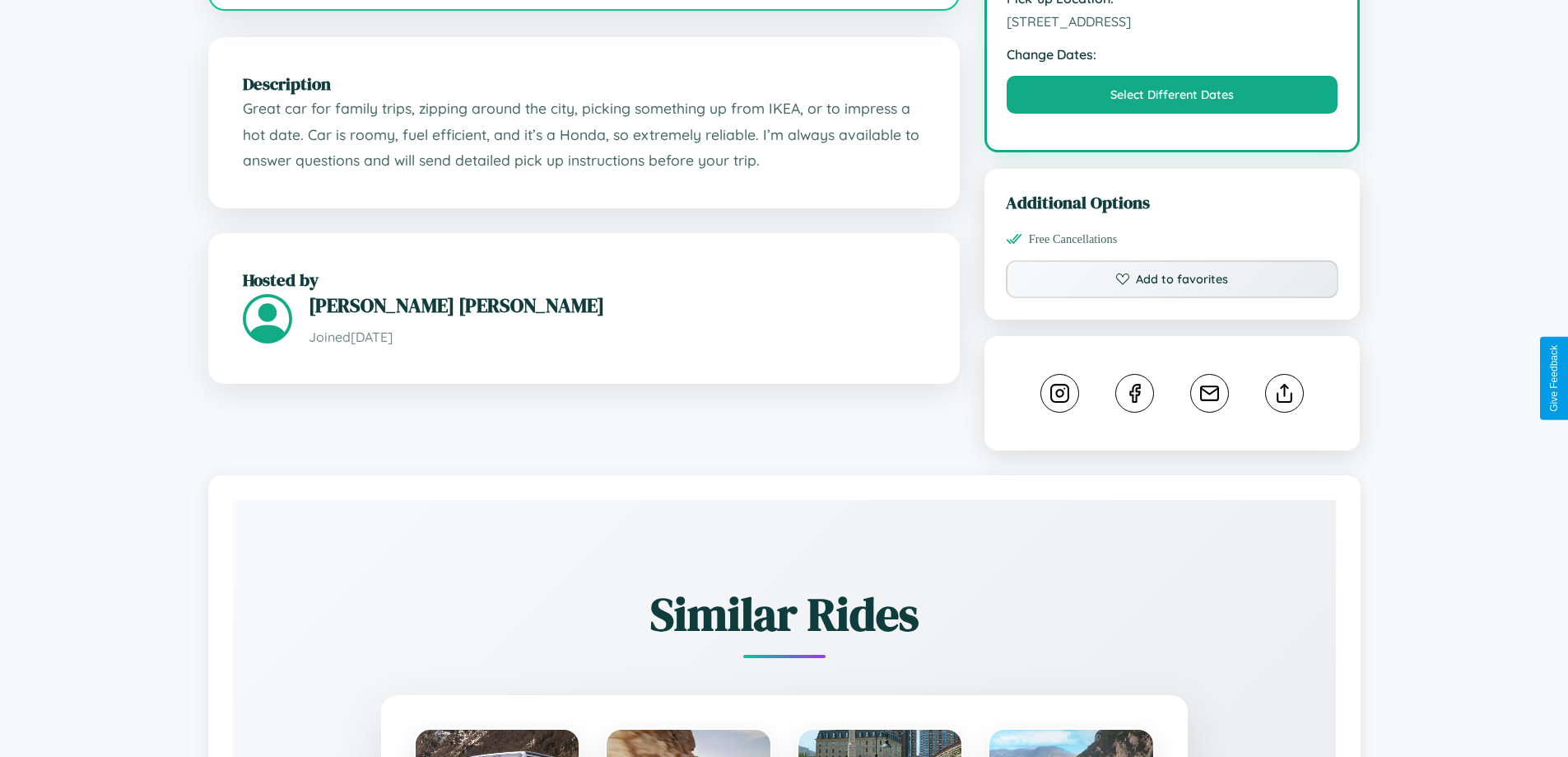
scroll to position [541, 0]
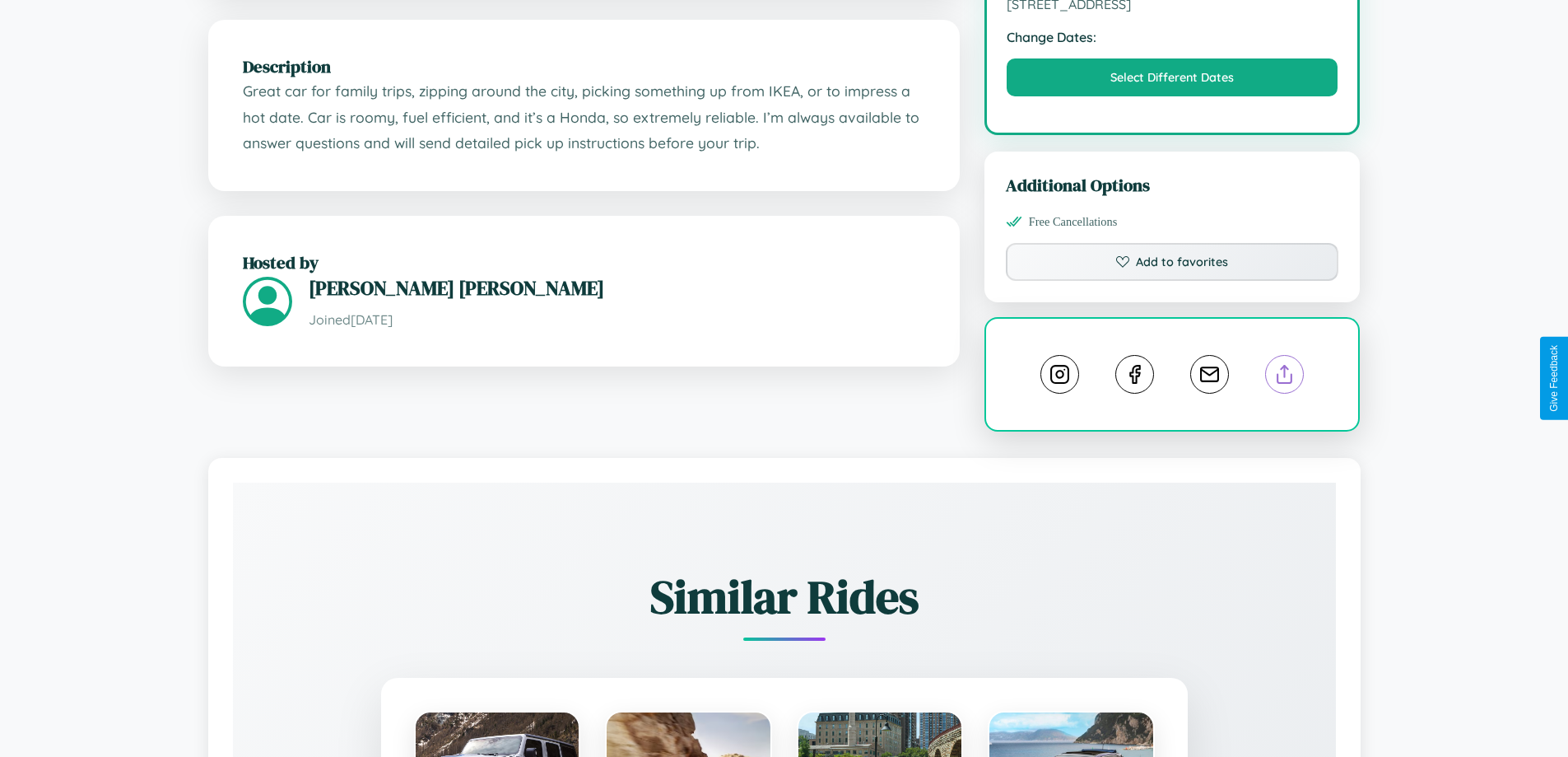
click at [1284, 376] on line at bounding box center [1284, 371] width 0 height 11
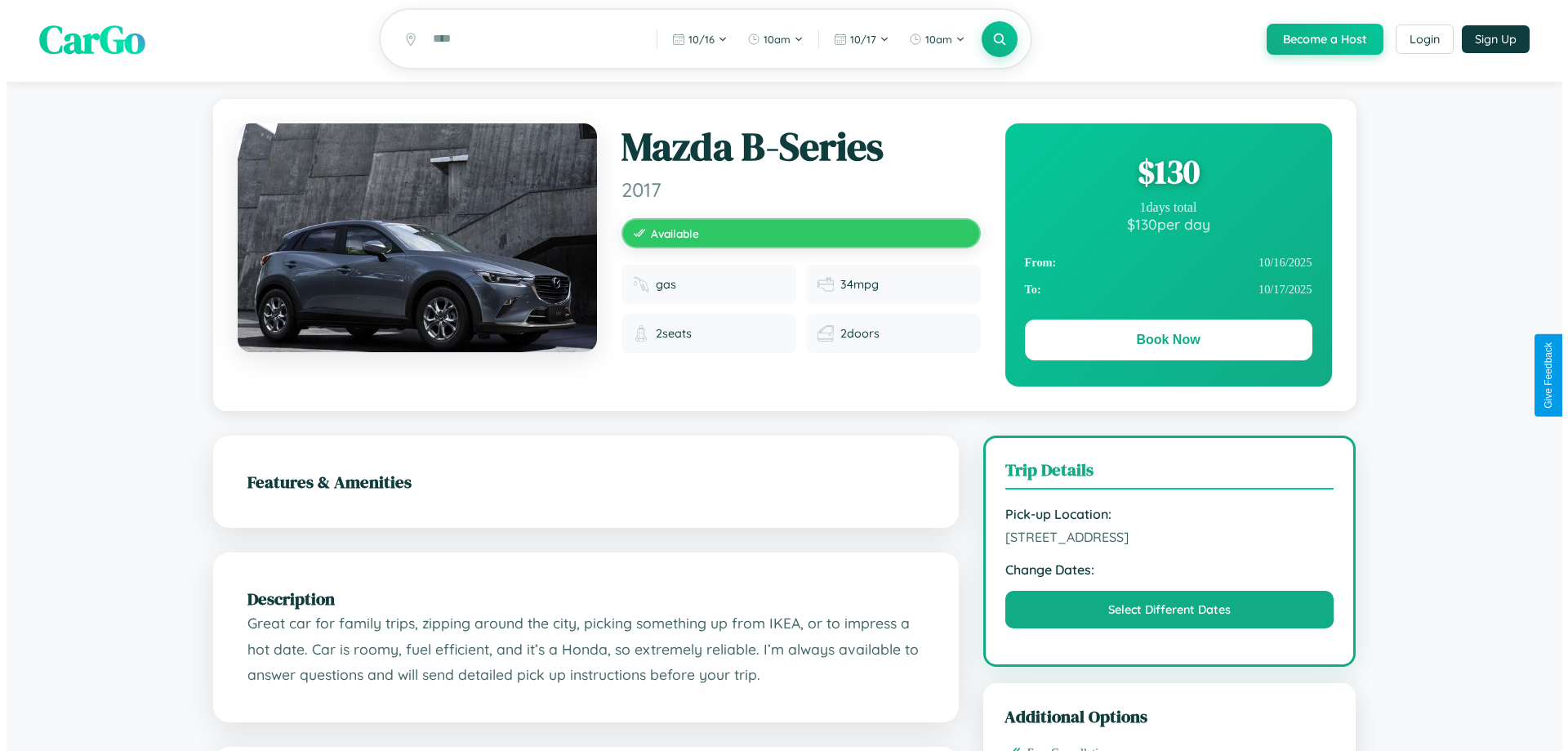
scroll to position [0, 0]
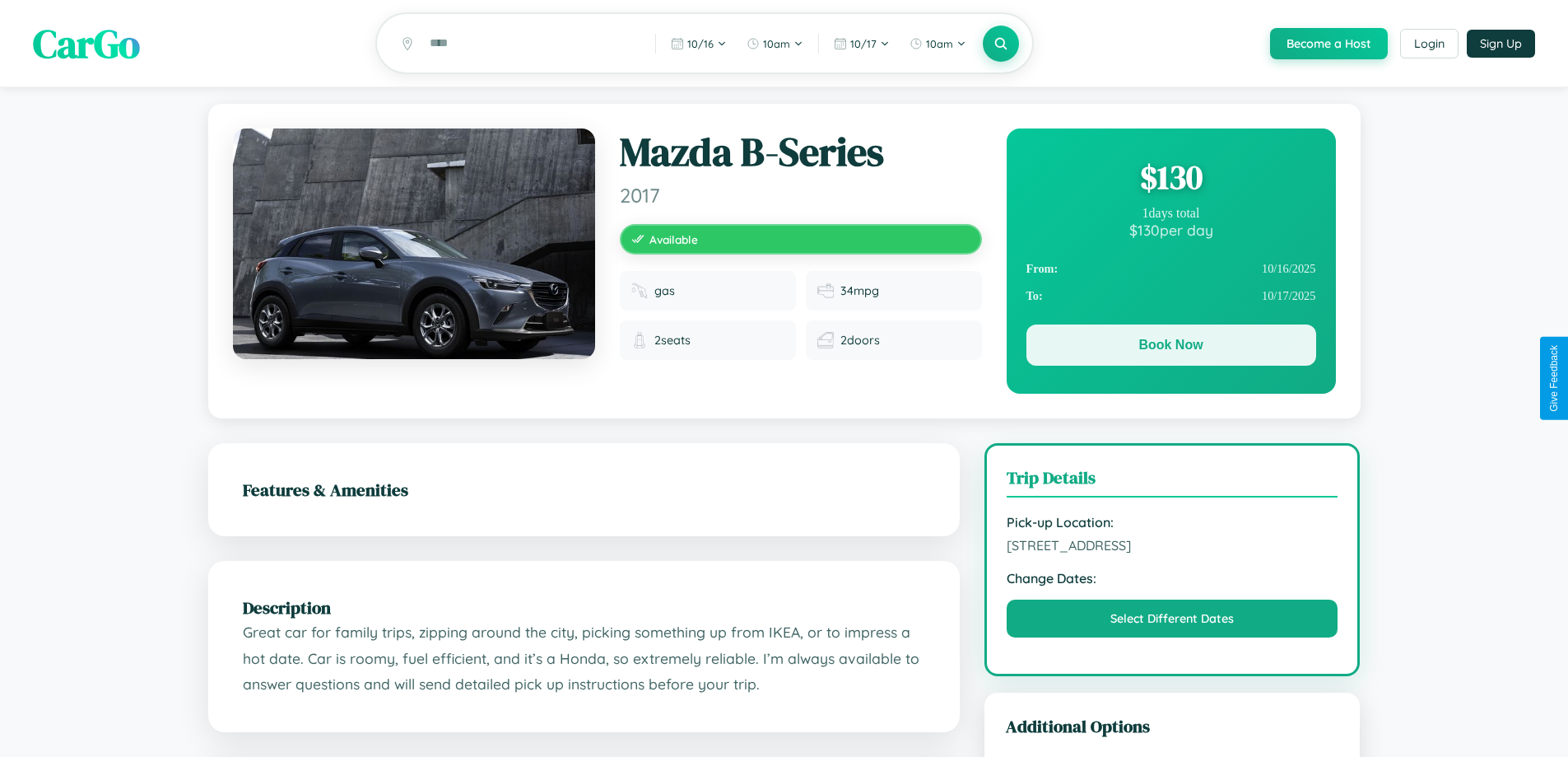
click at [1170, 348] on button "Book Now" at bounding box center [1171, 345] width 290 height 41
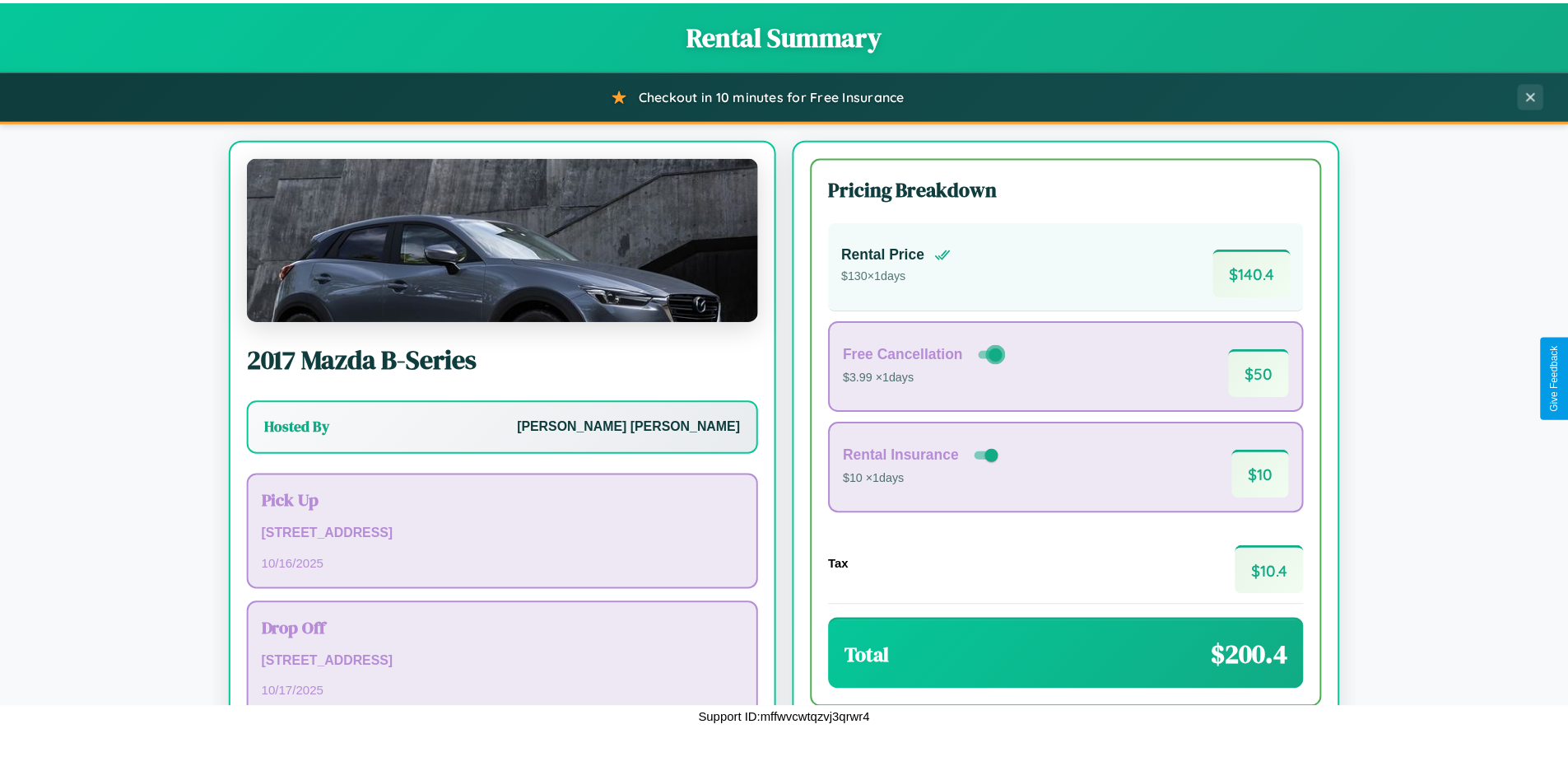
scroll to position [113, 0]
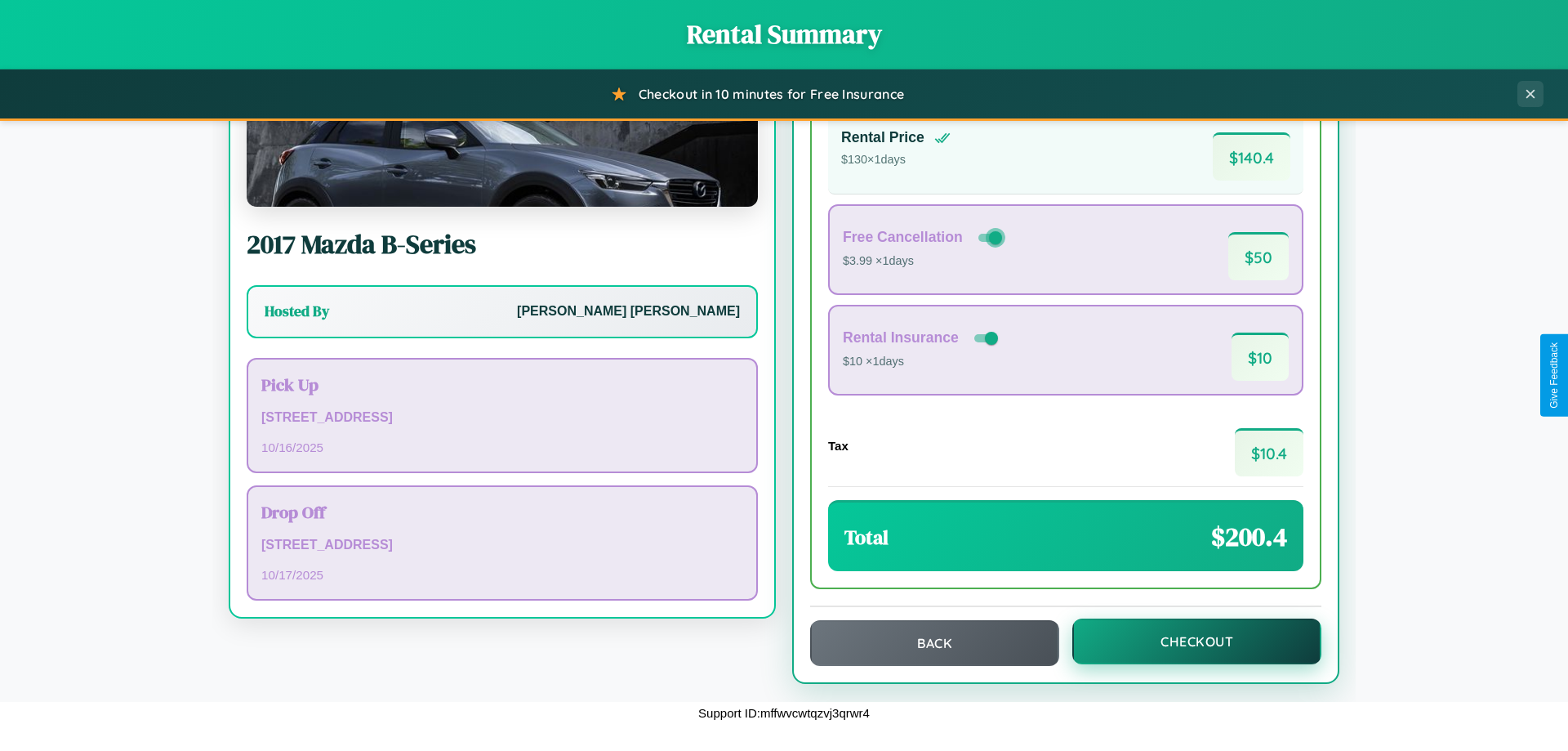
click at [1185, 641] on button "Checkout" at bounding box center [1197, 641] width 249 height 46
